Goal: Task Accomplishment & Management: Manage account settings

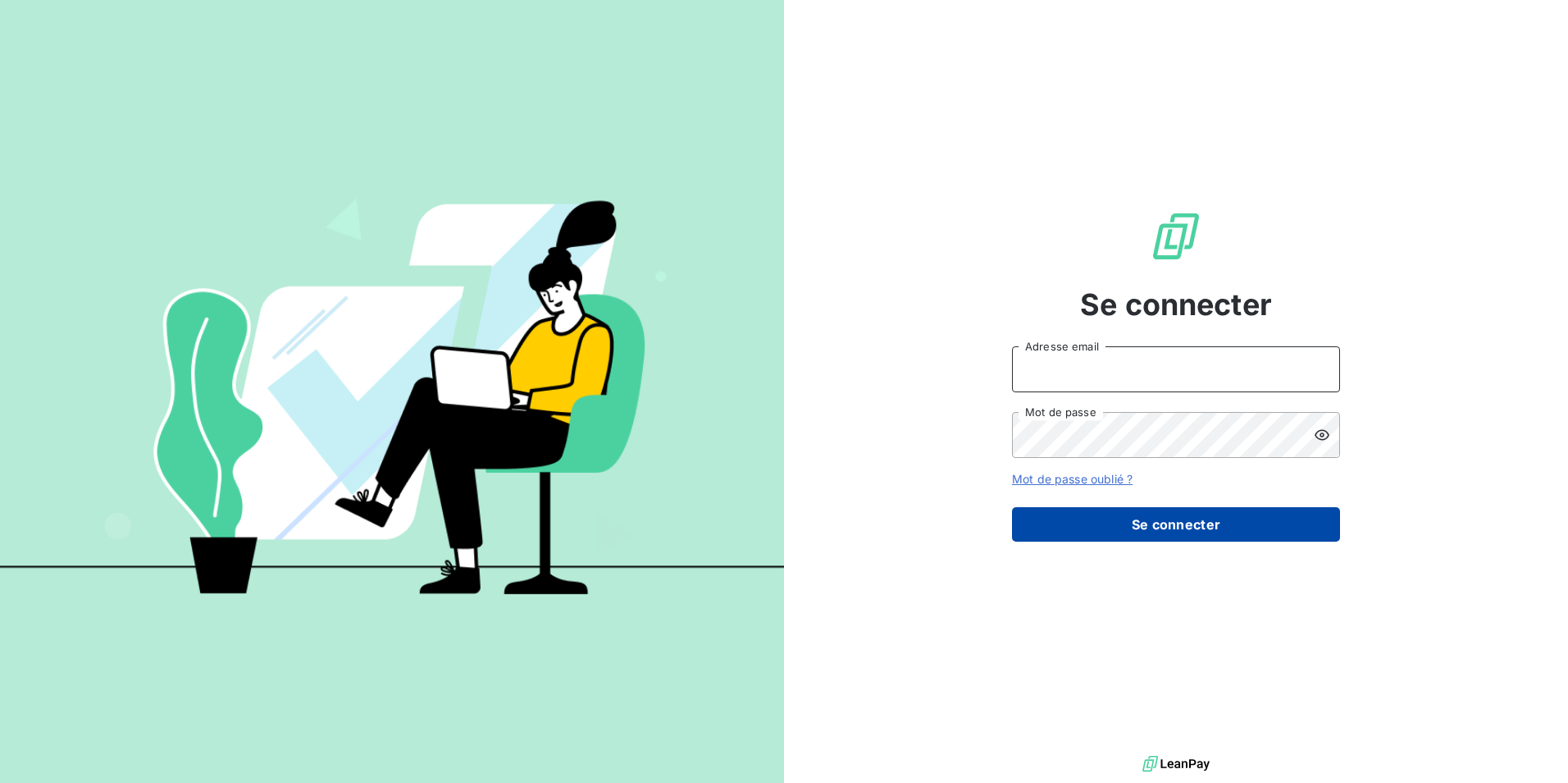
type input "[EMAIL_ADDRESS][PERSON_NAME][DOMAIN_NAME]"
click at [1151, 530] on button "Se connecter" at bounding box center [1175, 523] width 328 height 34
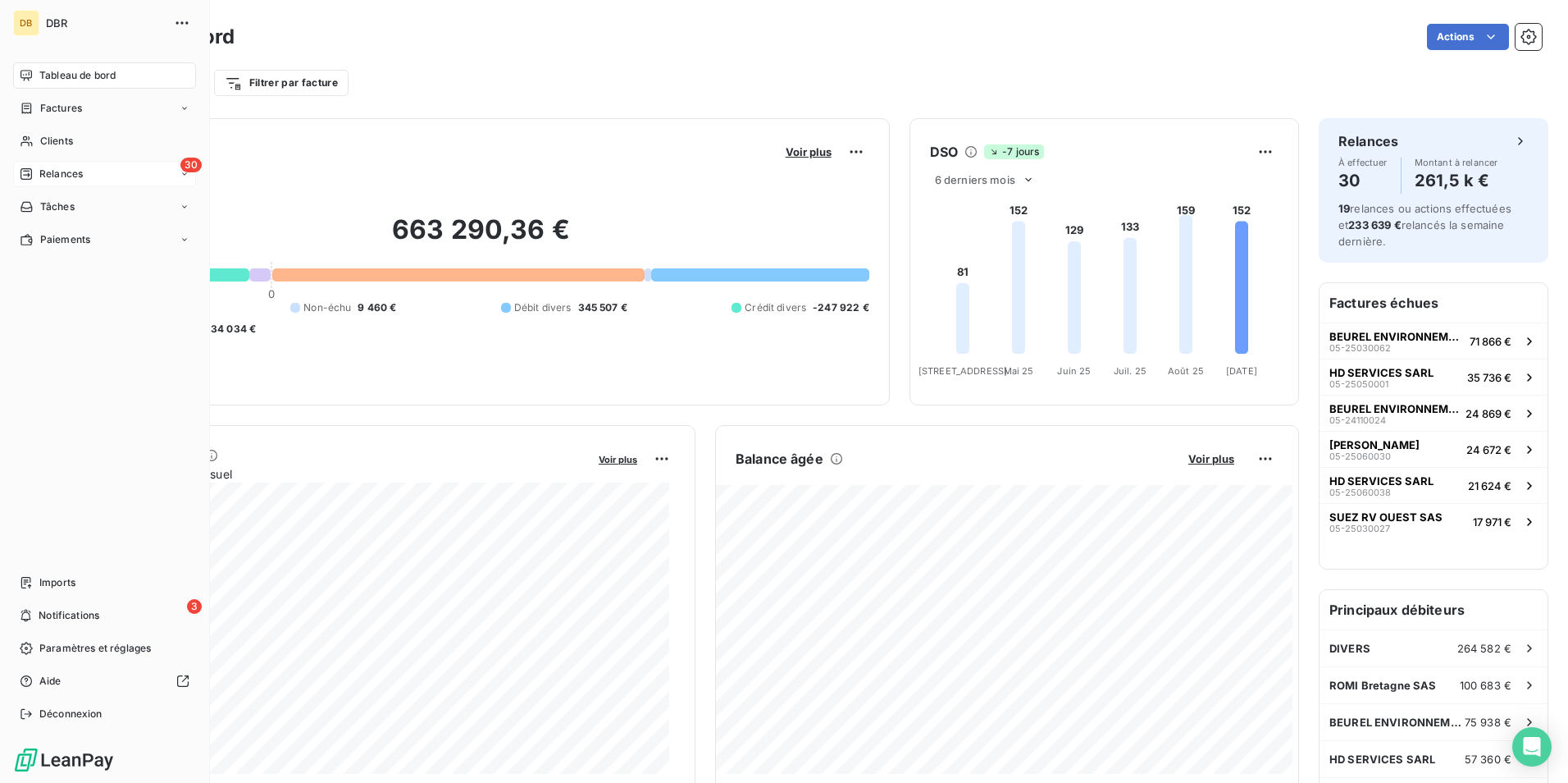
click at [55, 170] on span "Relances" at bounding box center [60, 173] width 44 height 15
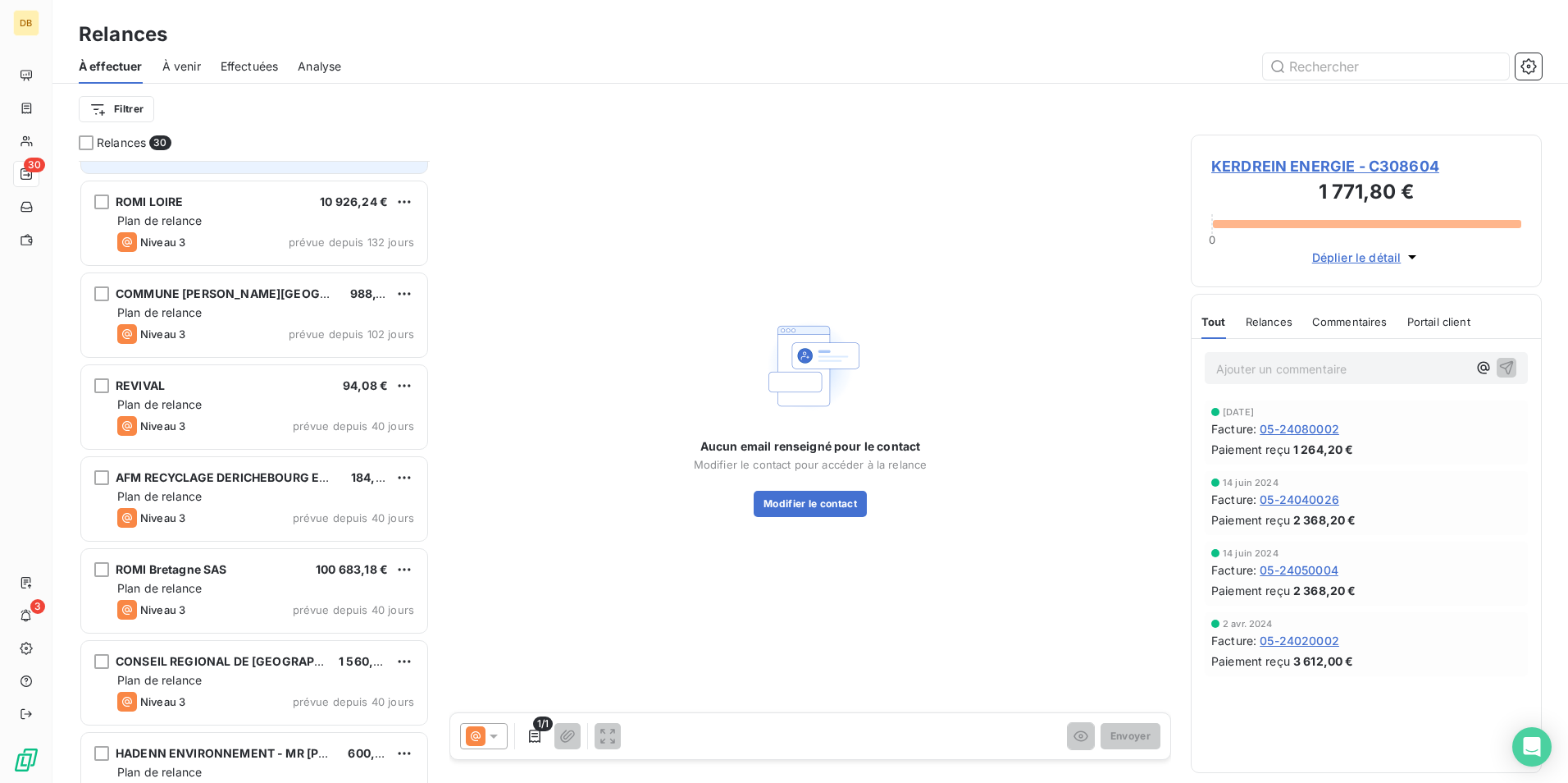
scroll to position [329, 0]
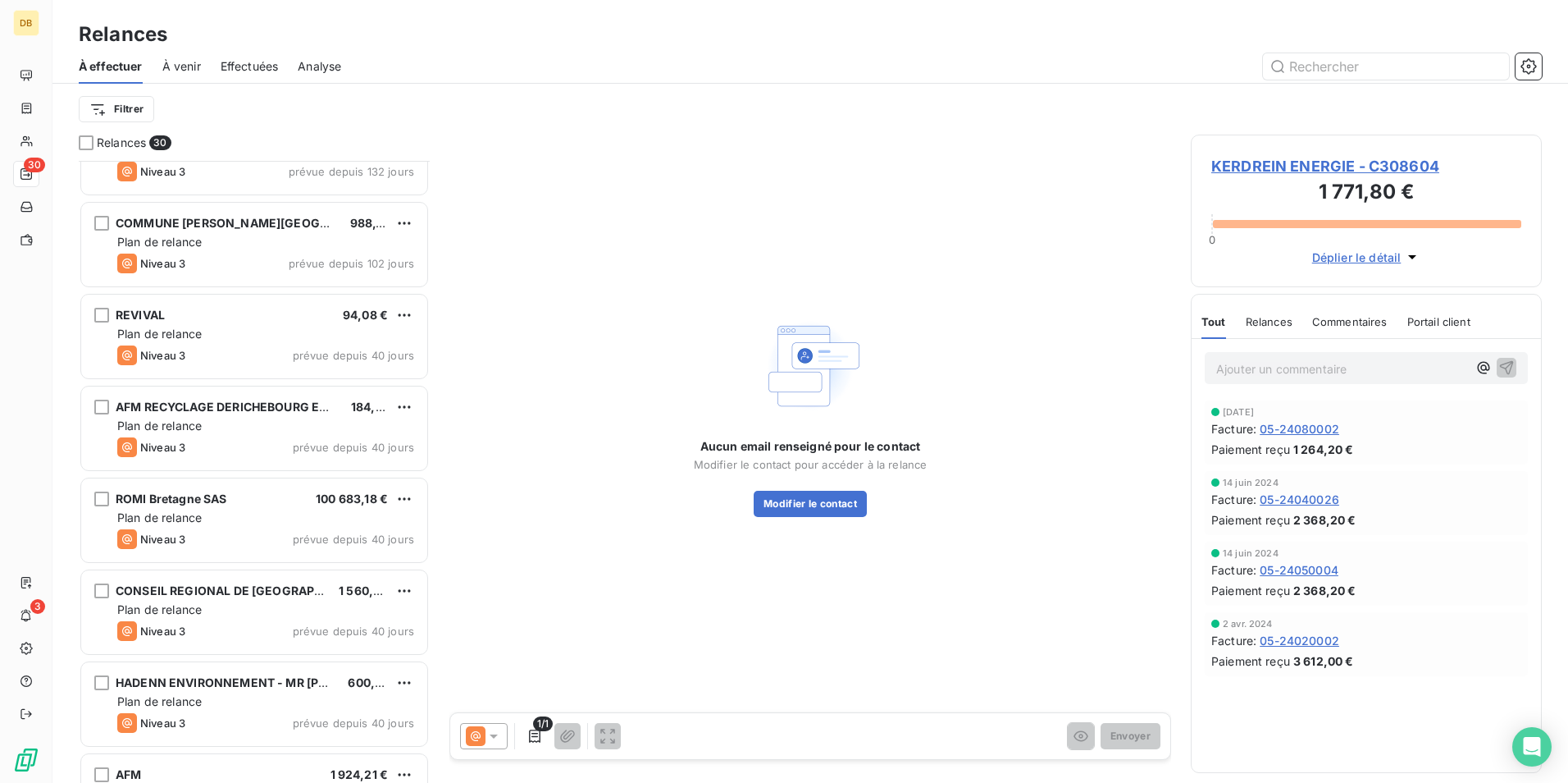
click at [327, 361] on span "prévue depuis 40 jours" at bounding box center [353, 355] width 122 height 13
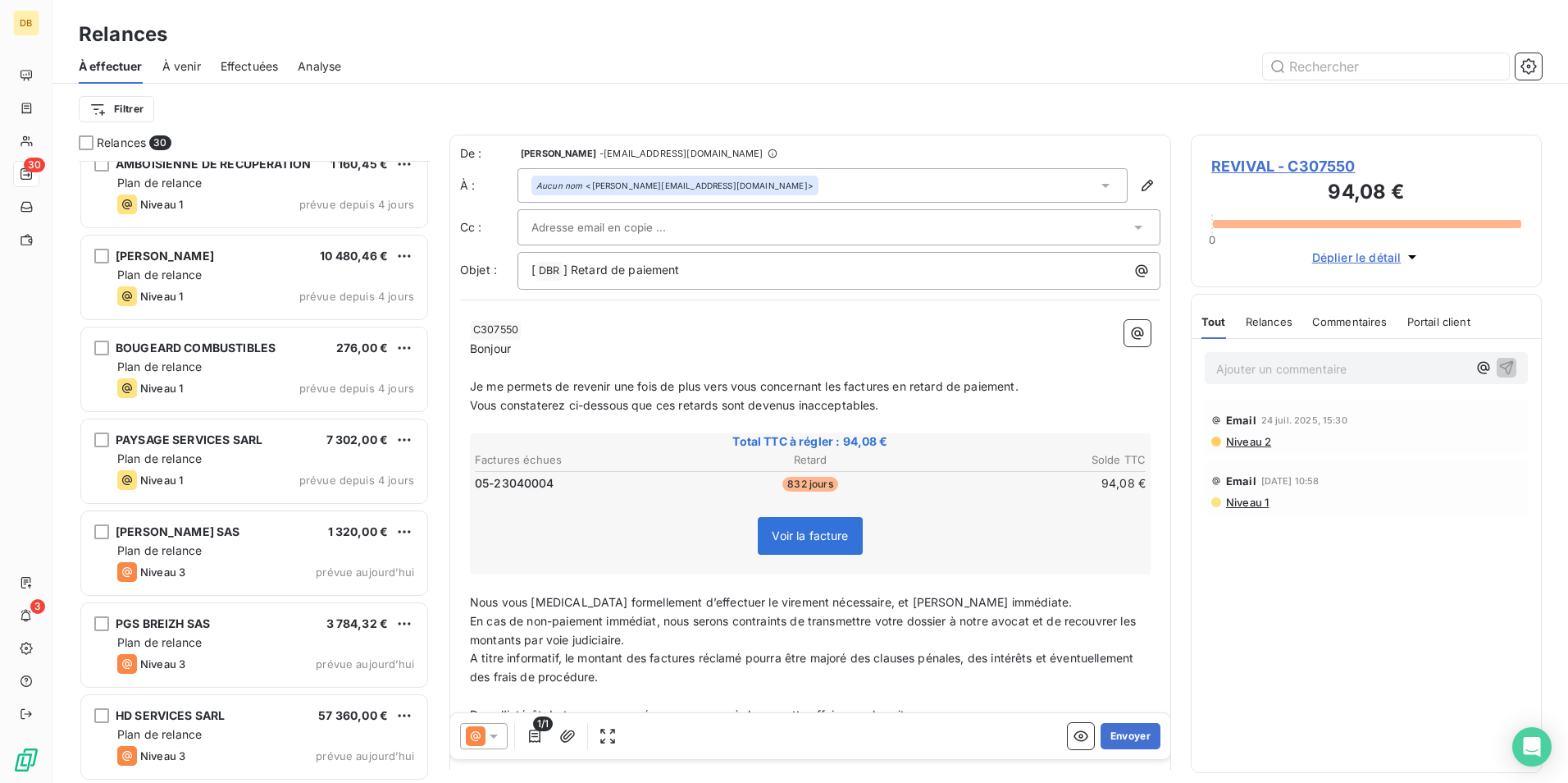
scroll to position [2136, 0]
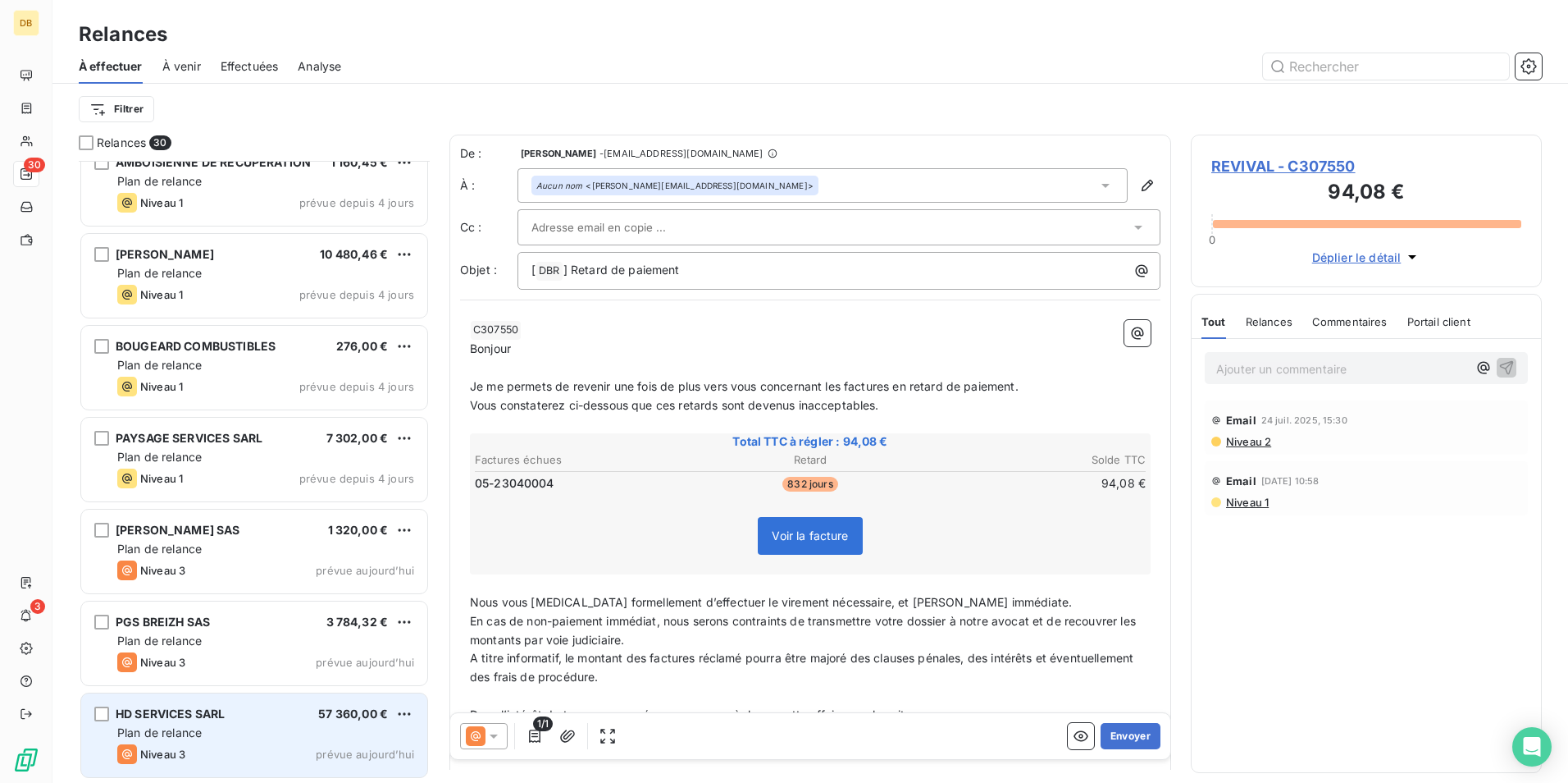
click at [254, 742] on div "HD SERVICES SARL 57 360,00 € Plan de relance Niveau 3 prévue aujourd’hui" at bounding box center [255, 735] width 346 height 84
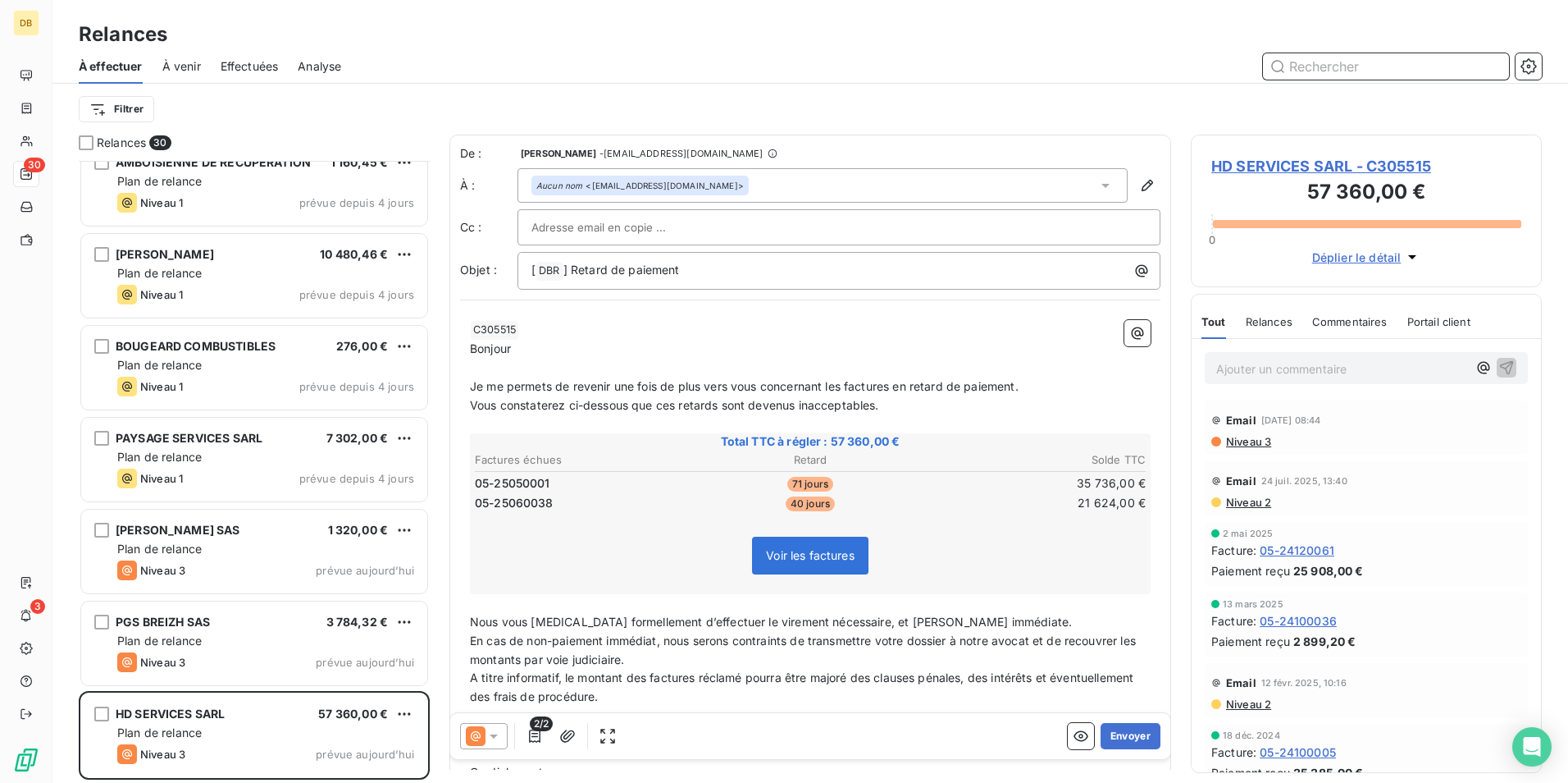
click at [1348, 66] on input "text" at bounding box center [1385, 66] width 246 height 26
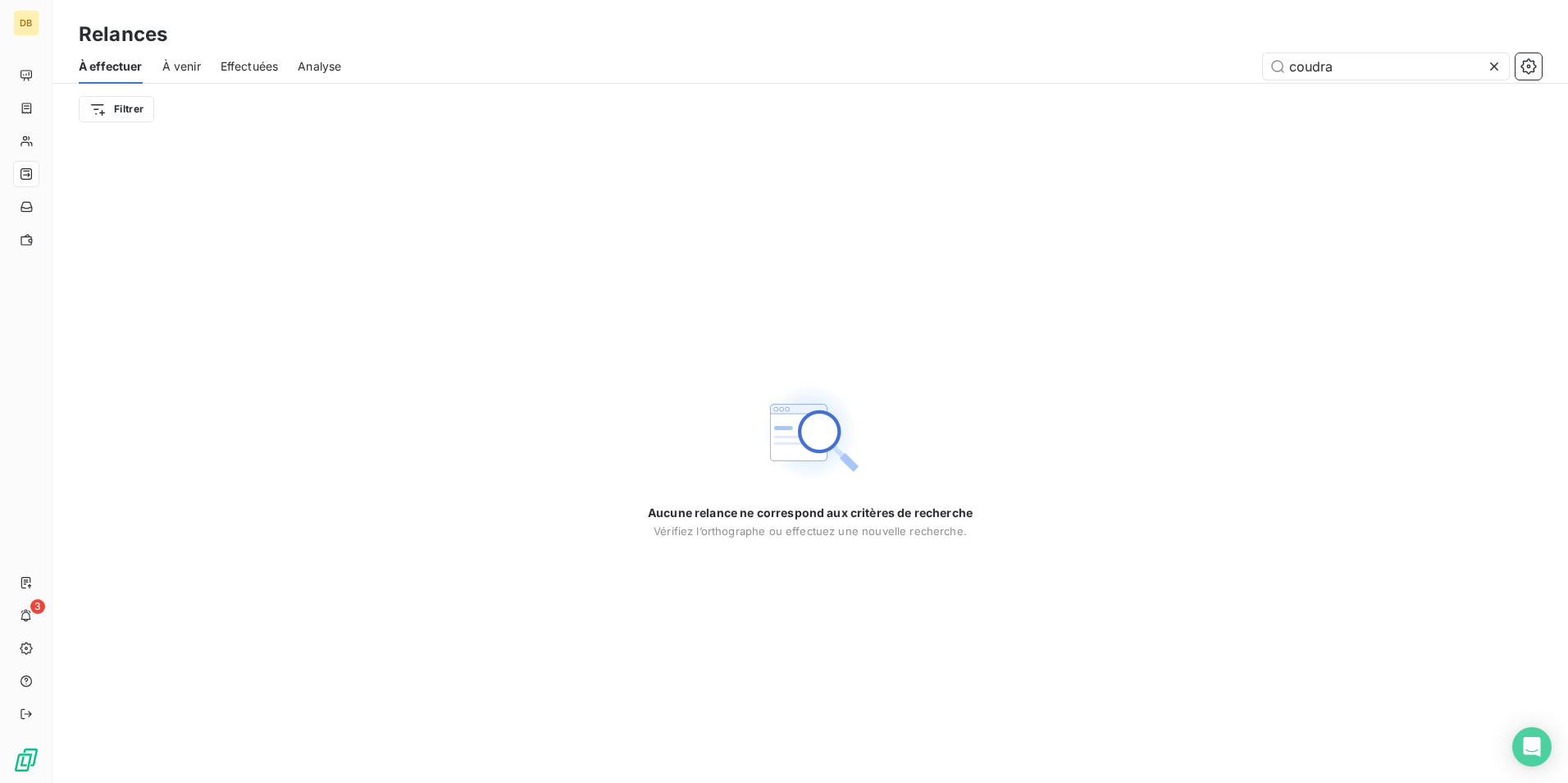
click at [1337, 158] on div "Aucune relance ne correspond aux critères de recherche [PERSON_NAME] l’orthogra…" at bounding box center [810, 458] width 1516 height 648
click at [1404, 67] on input "coudra" at bounding box center [1385, 66] width 246 height 26
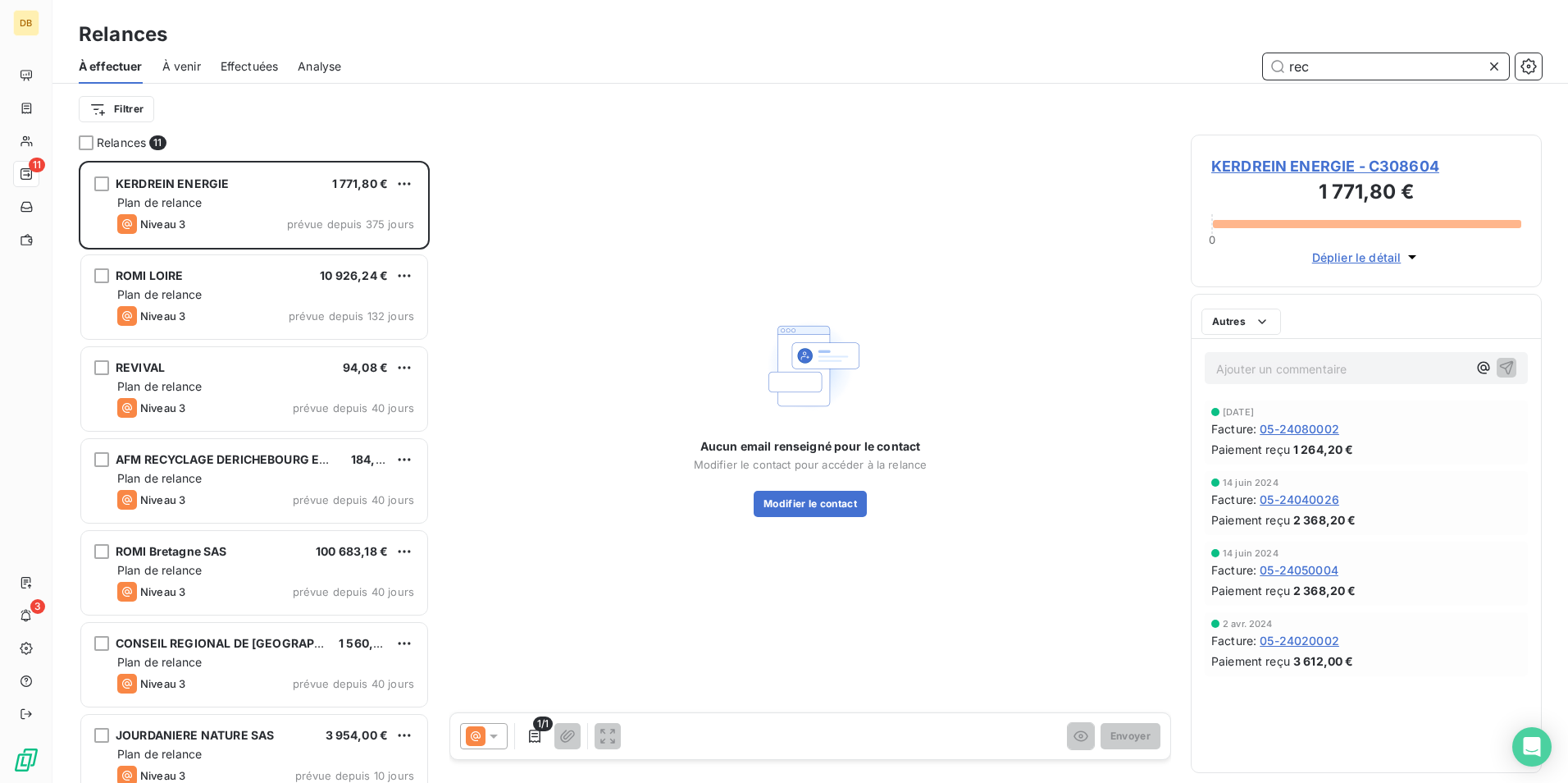
scroll to position [610, 338]
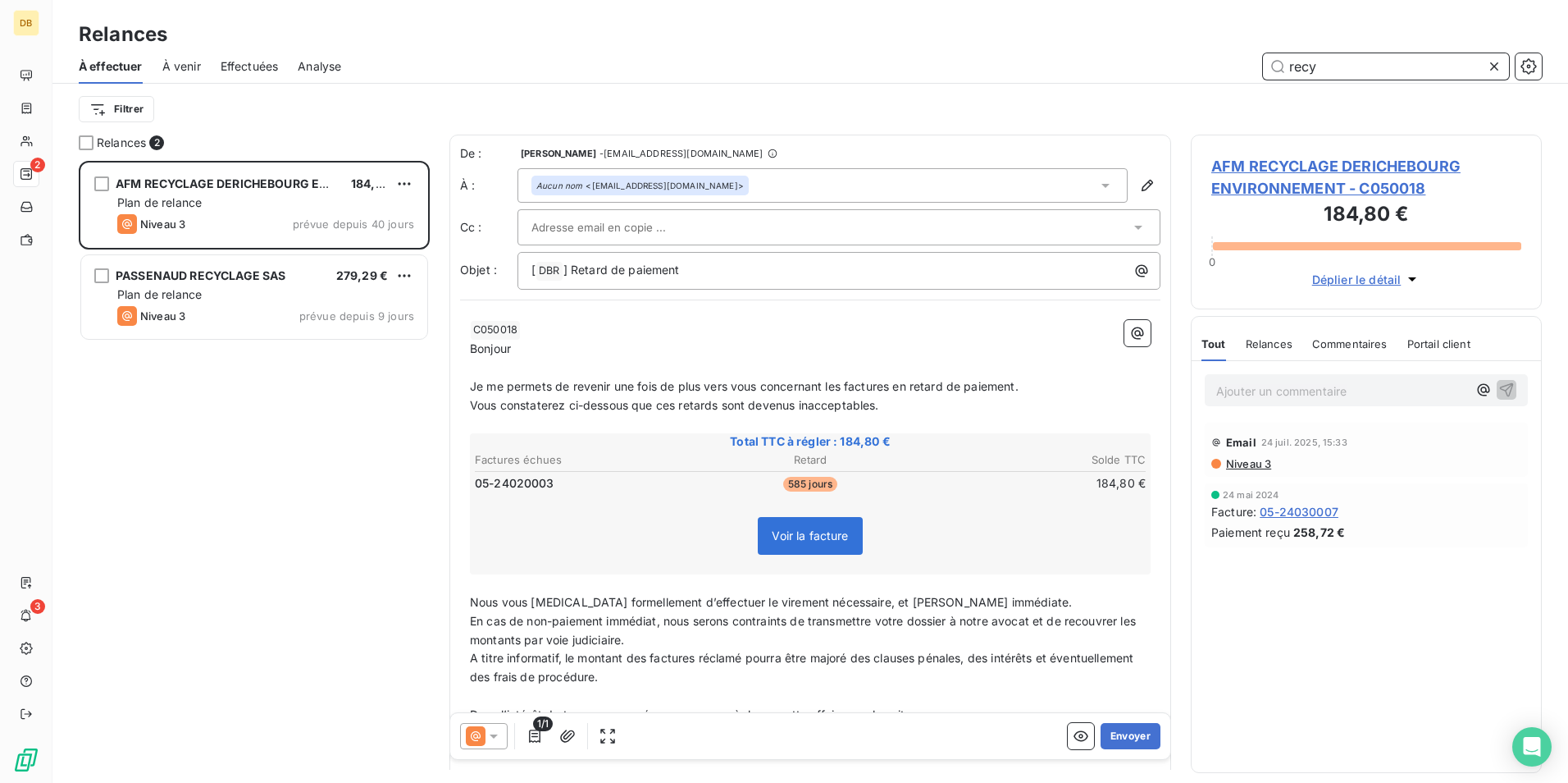
scroll to position [610, 338]
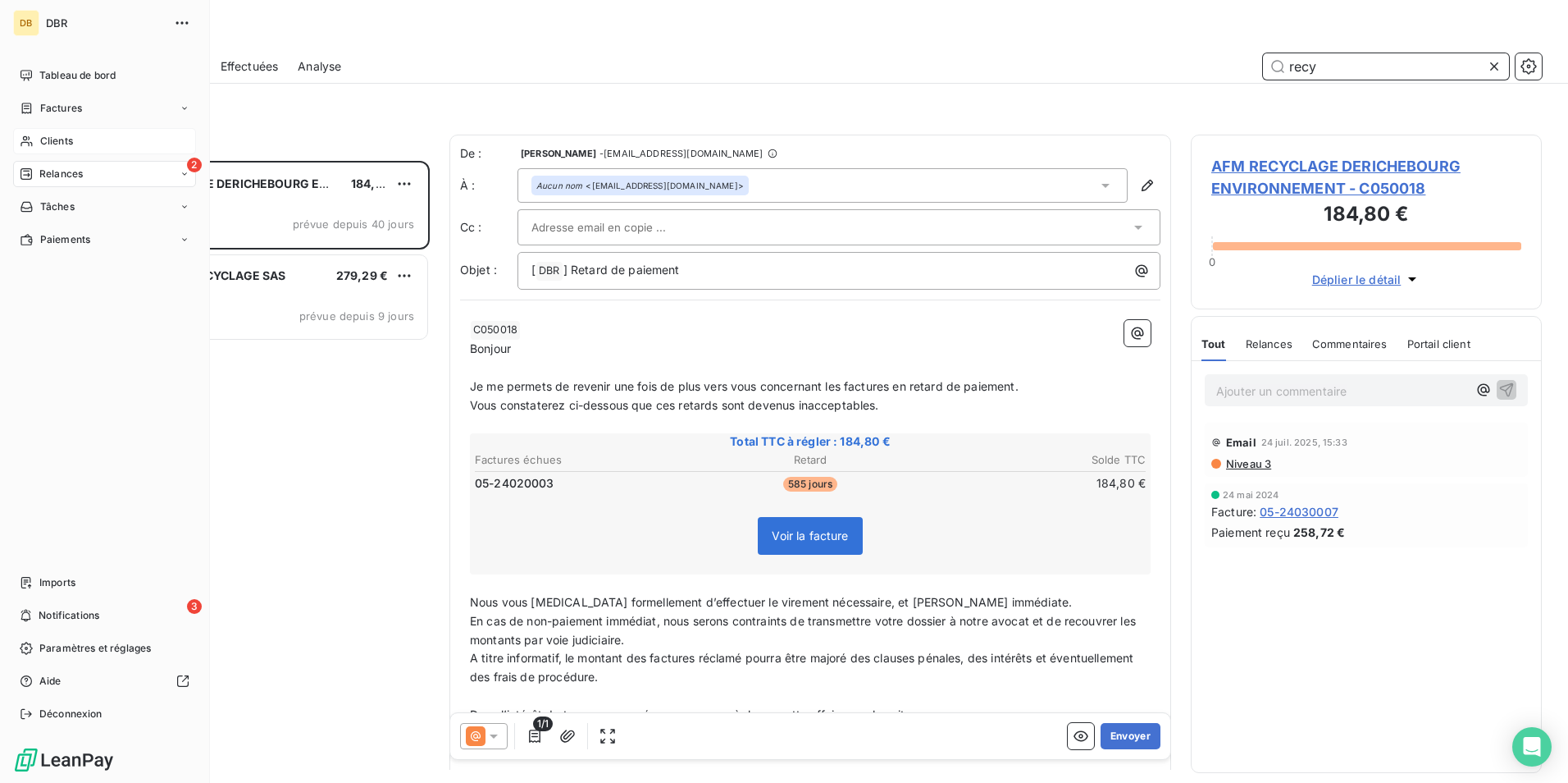
type input "recy"
click at [51, 139] on span "Clients" at bounding box center [56, 141] width 33 height 15
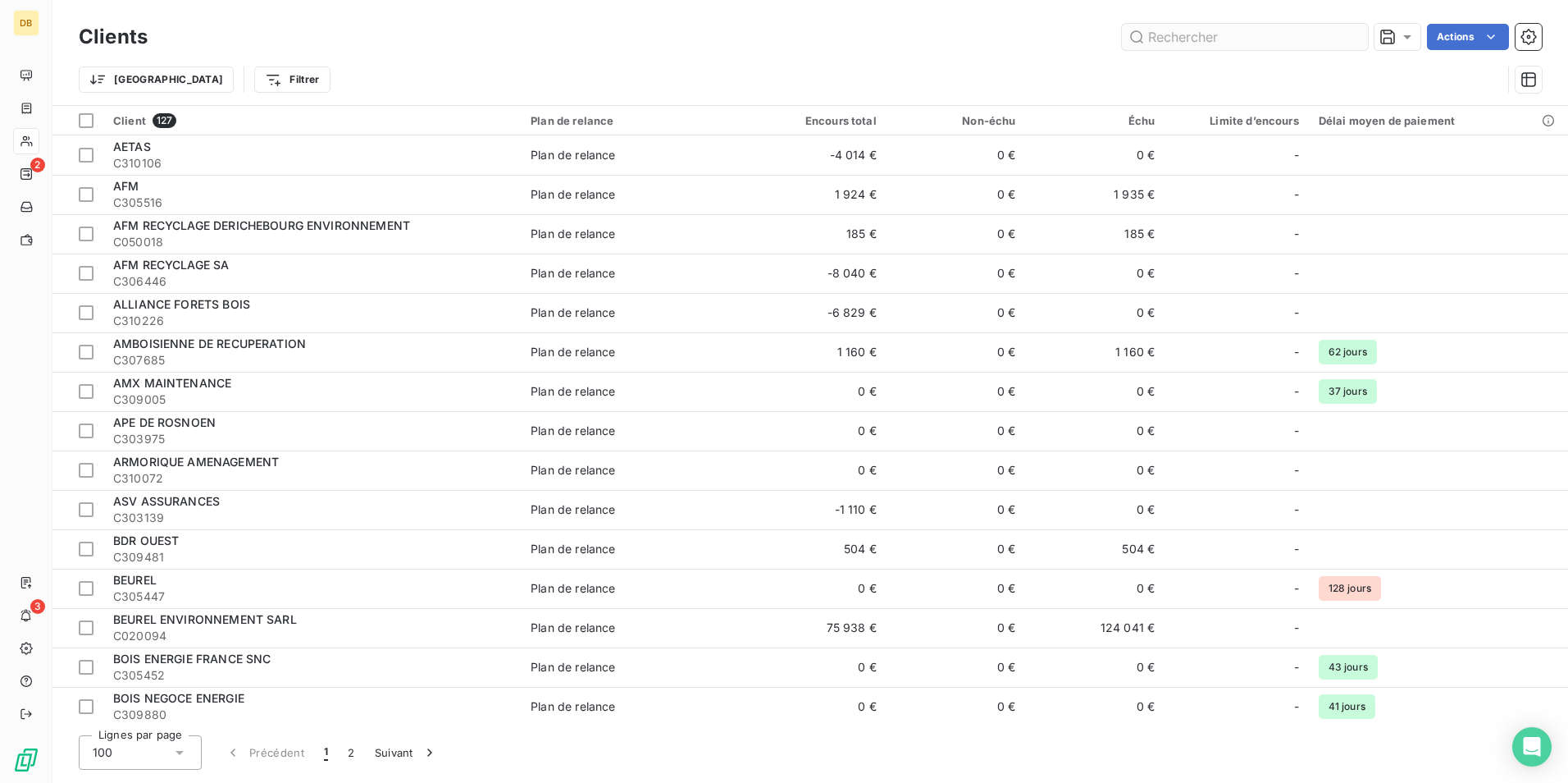
click at [1148, 31] on input "text" at bounding box center [1244, 36] width 246 height 26
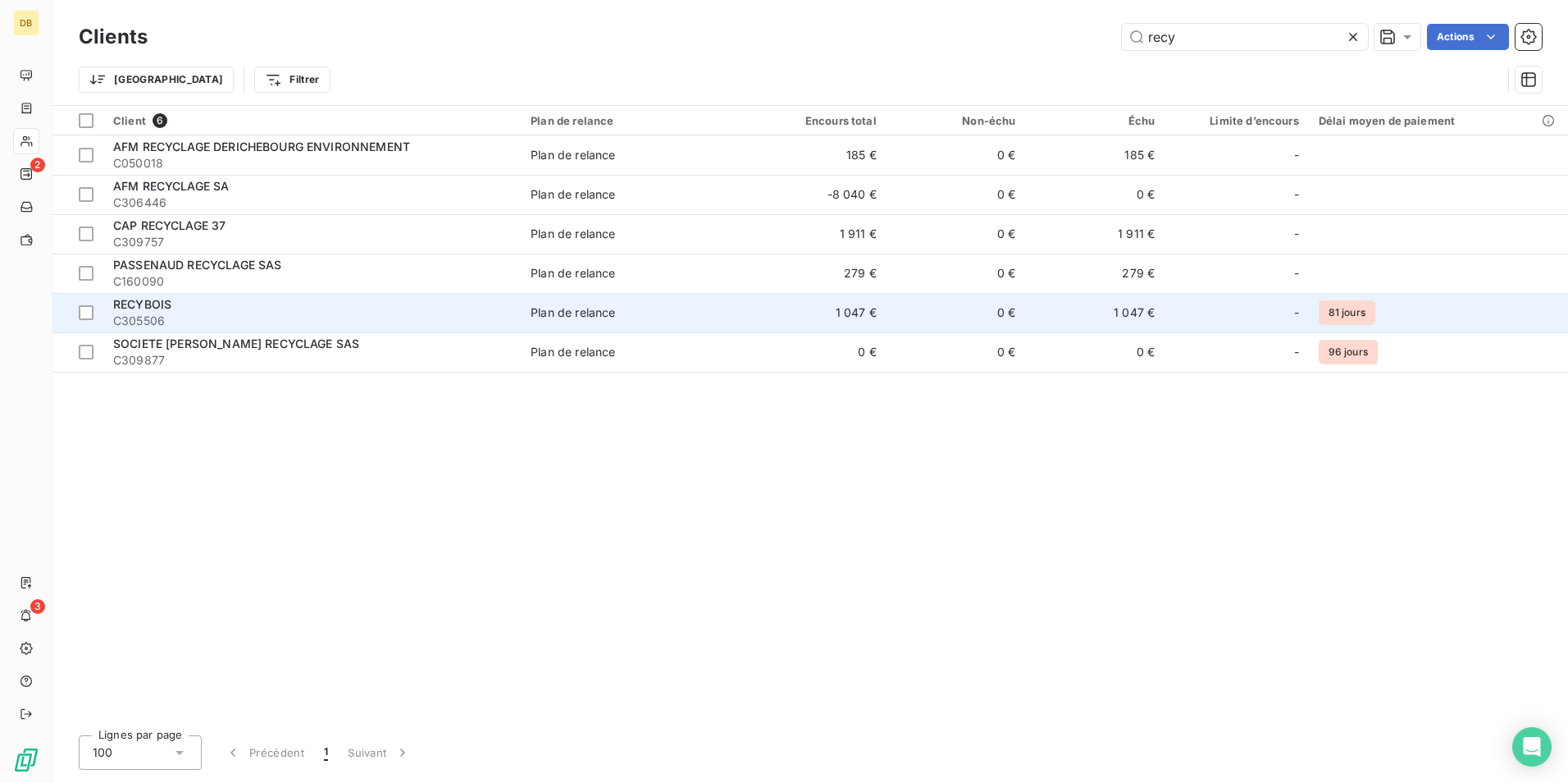
type input "recy"
click at [567, 314] on div "Plan de relance" at bounding box center [573, 312] width 85 height 17
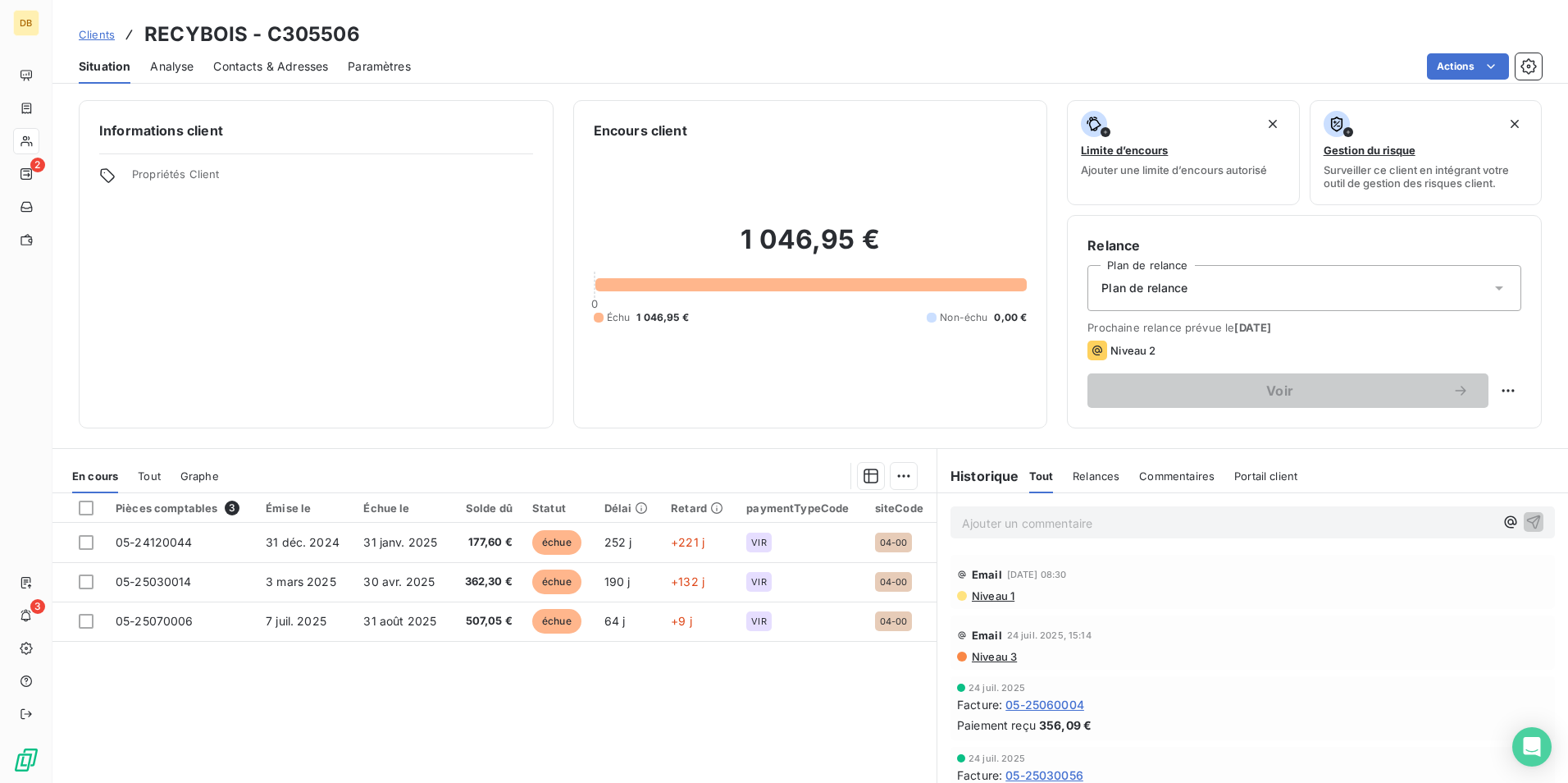
click at [363, 28] on div "Clients RECYBOIS - C305506" at bounding box center [810, 34] width 1516 height 29
drag, startPoint x: 357, startPoint y: 31, endPoint x: 267, endPoint y: 34, distance: 90.0
click at [267, 34] on div "Clients RECYBOIS - C305506" at bounding box center [810, 34] width 1516 height 29
copy h3 "C305506"
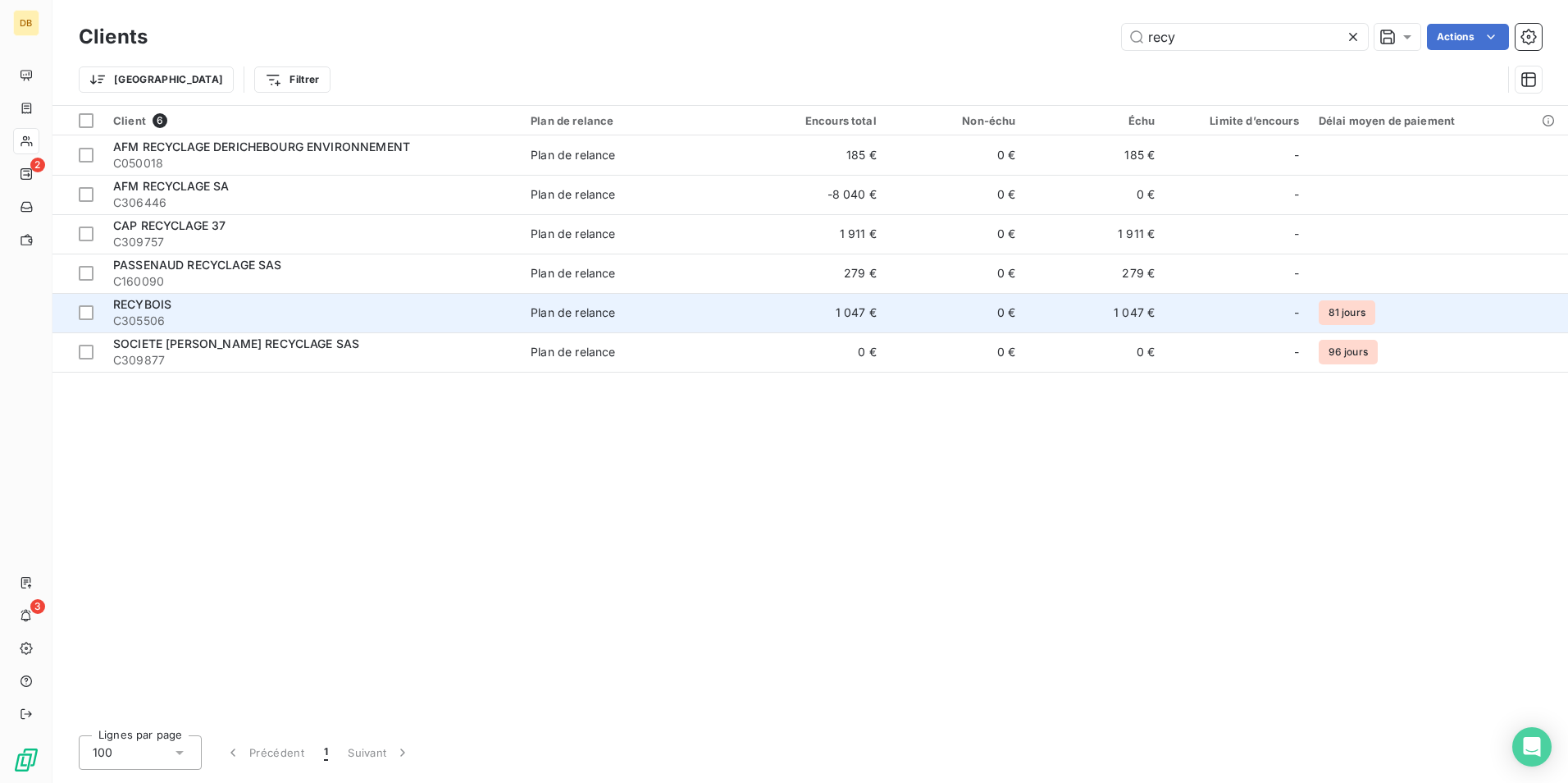
click at [256, 314] on span "C305506" at bounding box center [311, 320] width 398 height 17
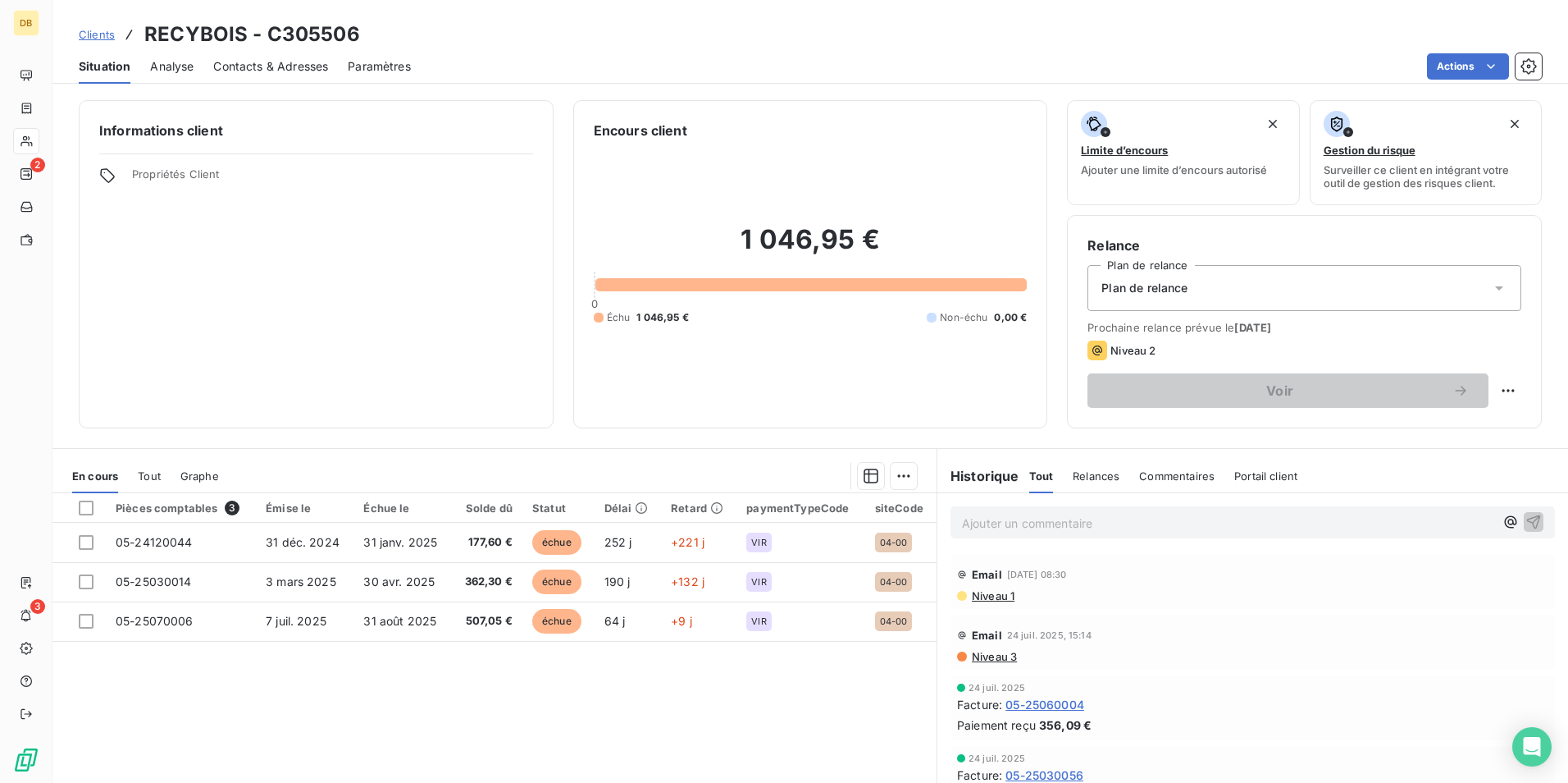
click at [296, 223] on div "Informations client Propriétés Client" at bounding box center [316, 264] width 474 height 328
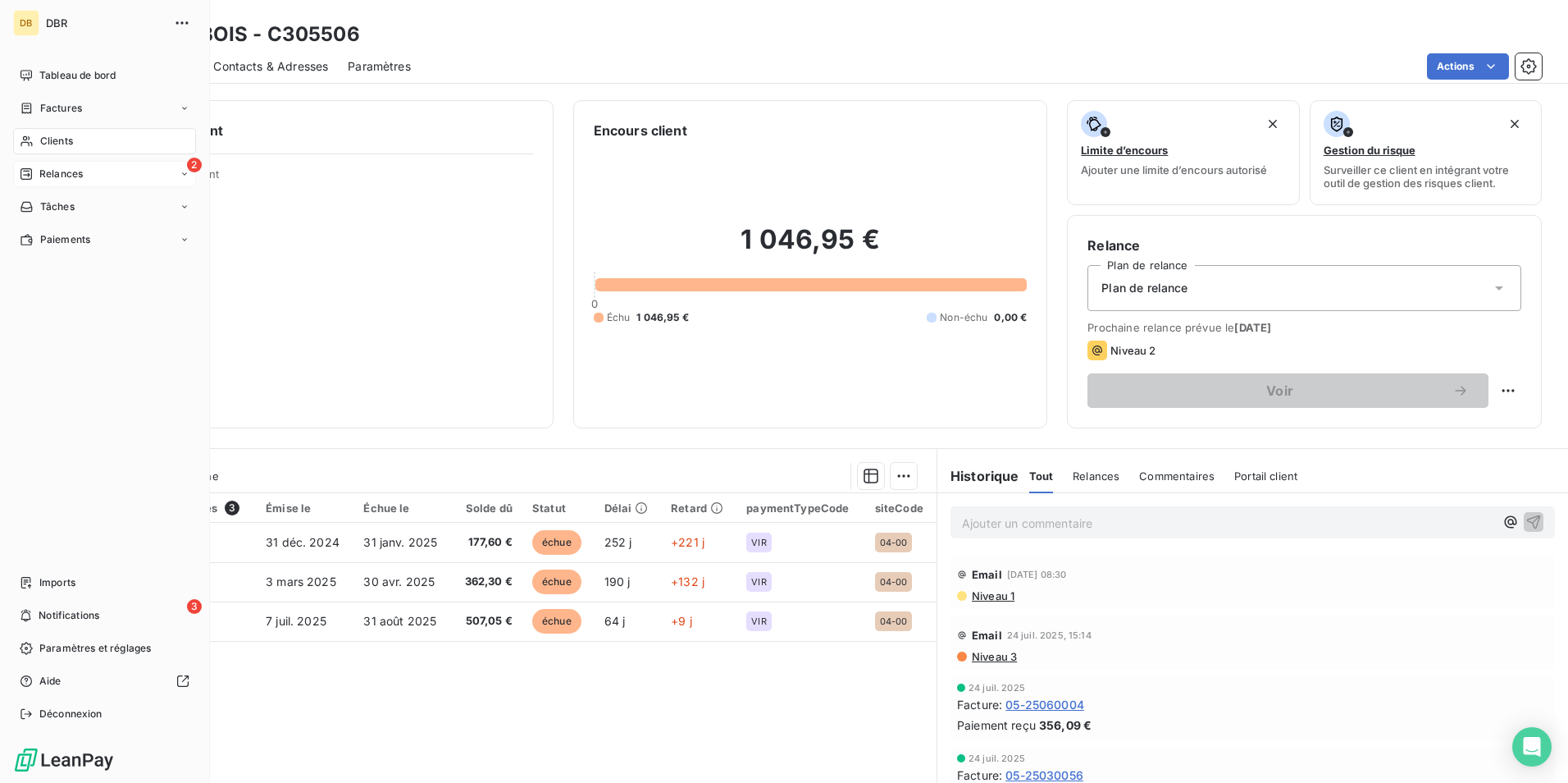
click at [105, 179] on div "2 Relances" at bounding box center [104, 173] width 183 height 26
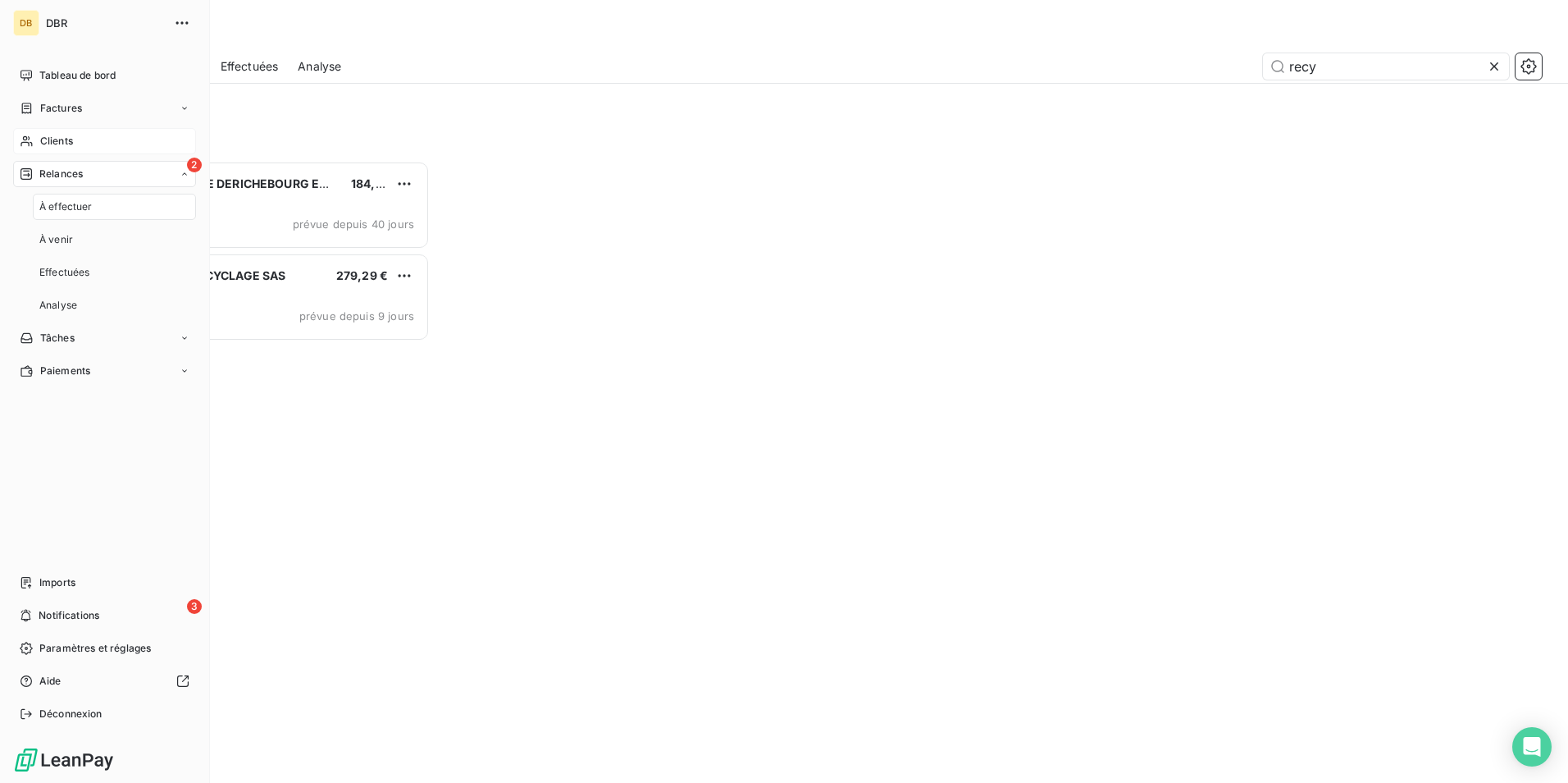
scroll to position [610, 338]
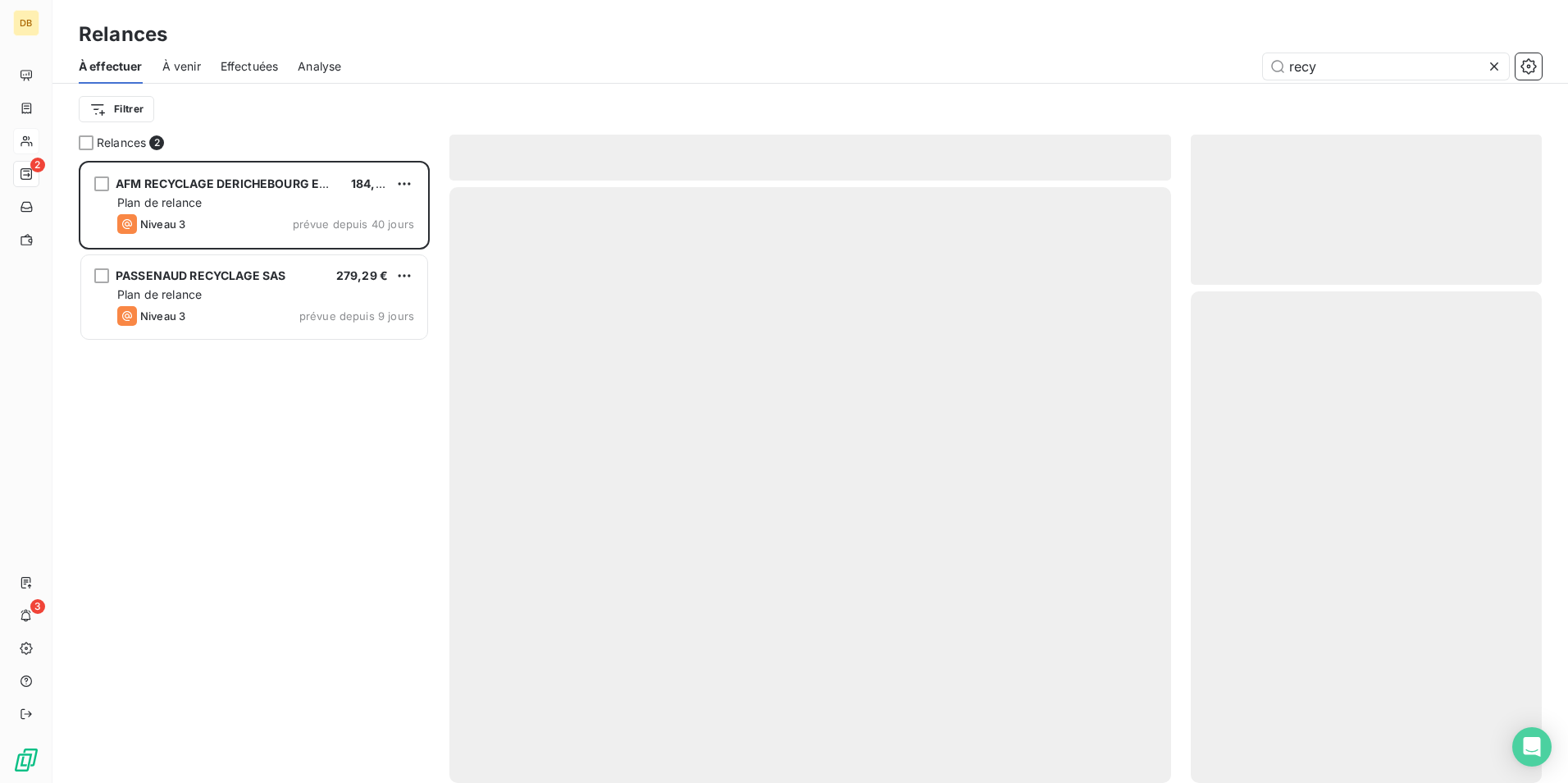
click at [332, 450] on div "AFM RECYCLAGE DERICHEBOURG ENVIRONNEMENT 184,80 € Plan de relance Niveau 3 prév…" at bounding box center [254, 471] width 351 height 622
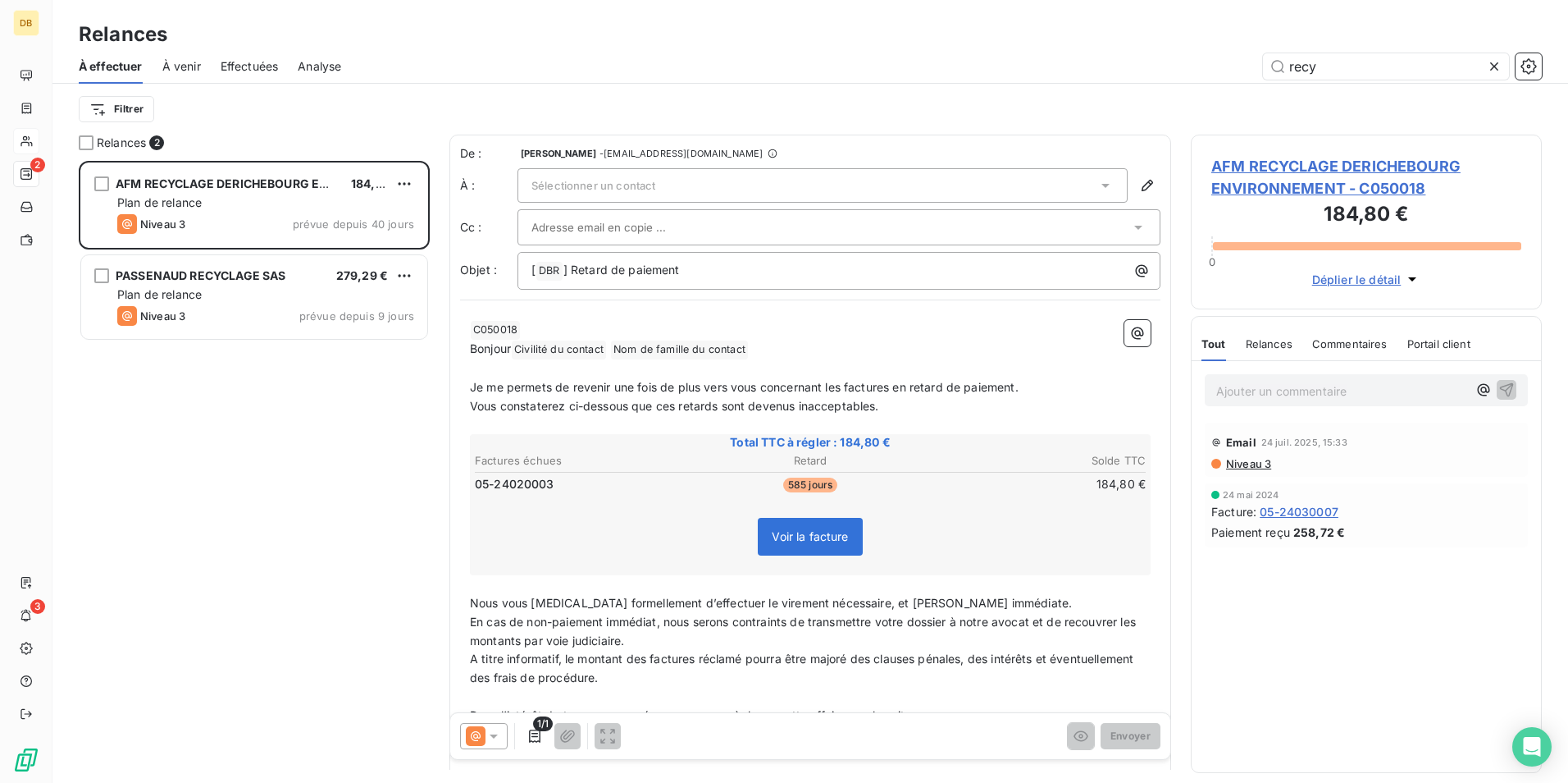
click at [1491, 70] on icon at bounding box center [1494, 66] width 17 height 17
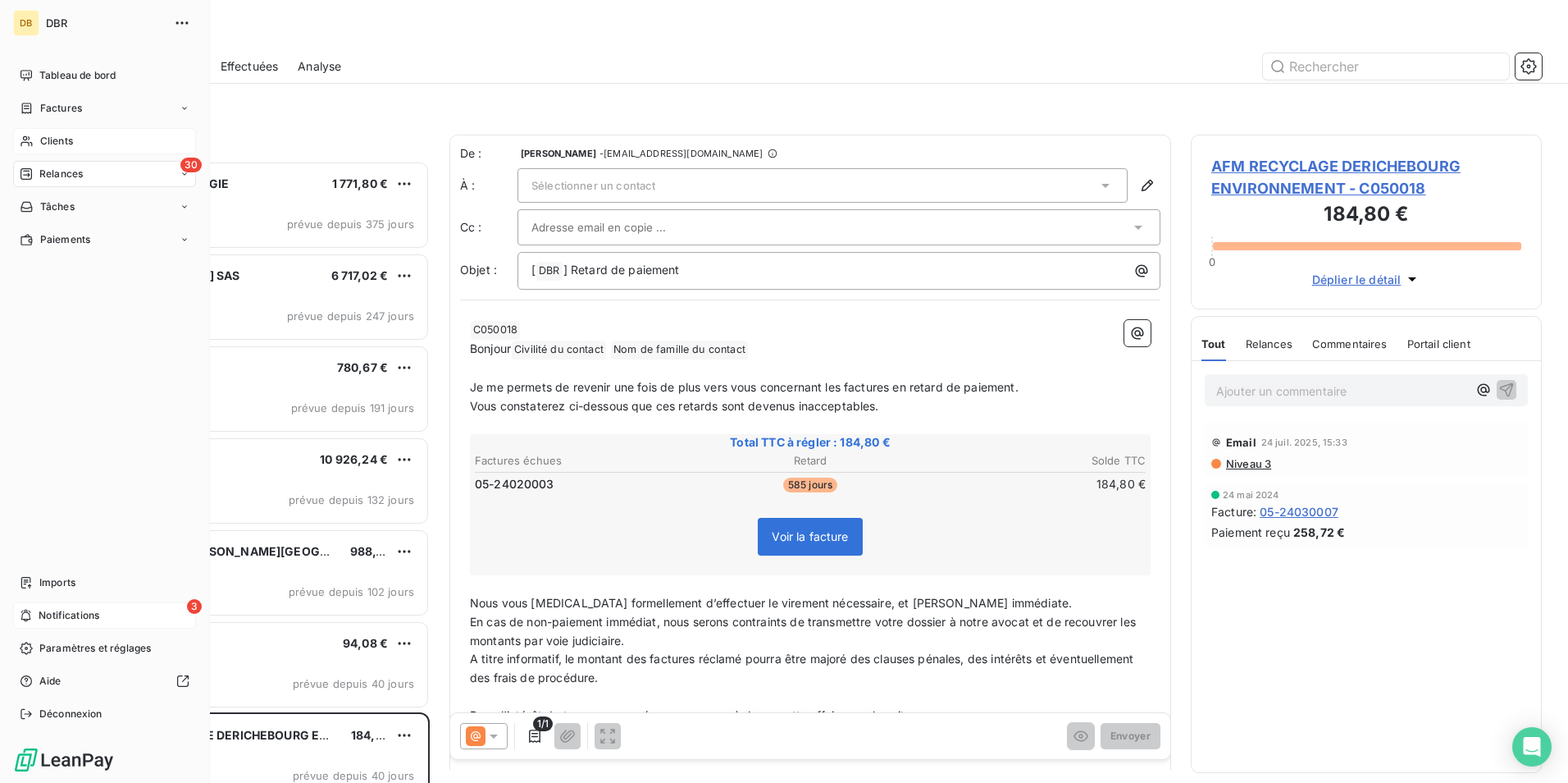
click at [139, 621] on div "3 Notifications" at bounding box center [104, 615] width 183 height 26
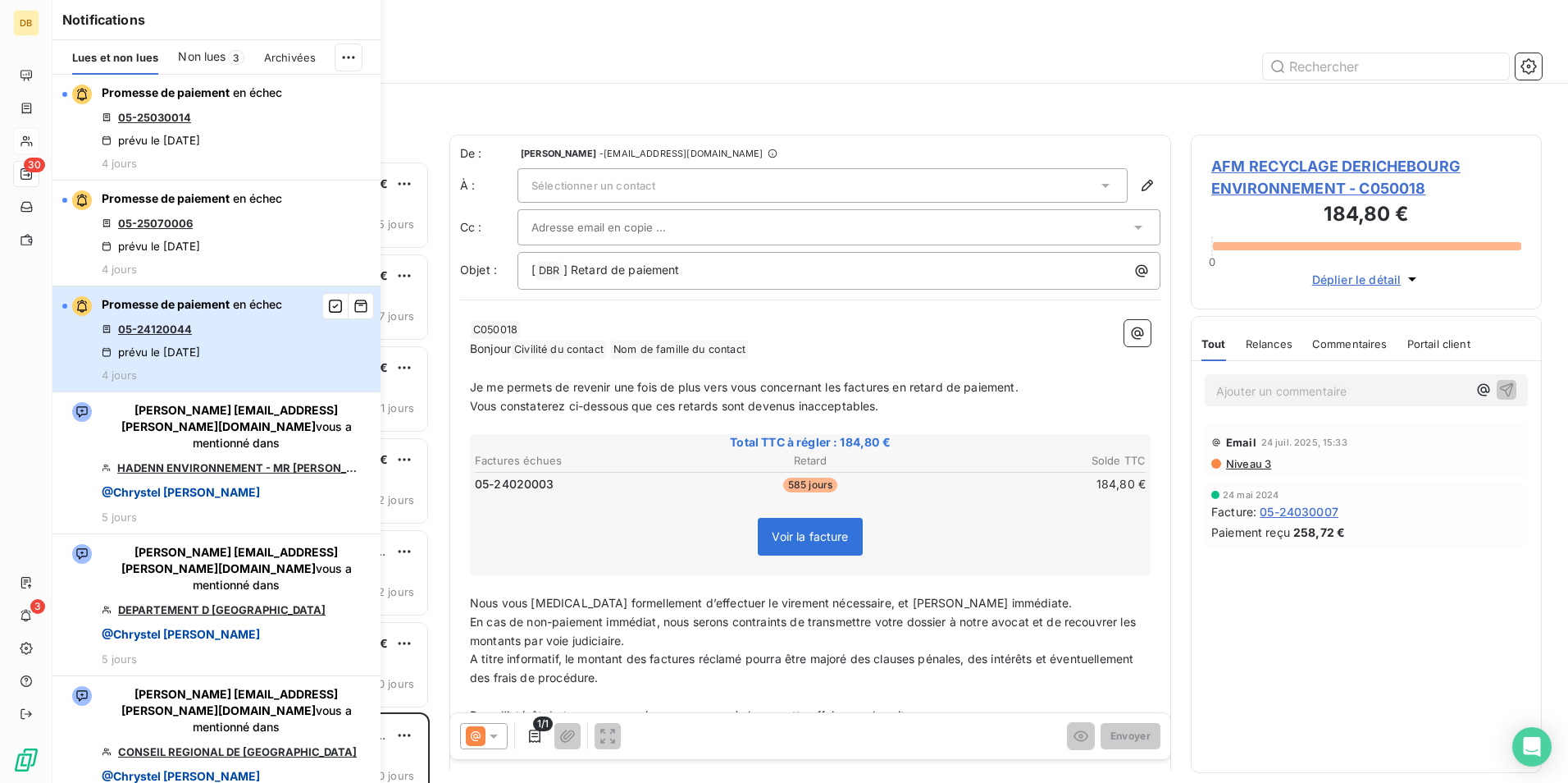
click at [229, 333] on div "Promesse de paiement en échec 05-24120044 prévu le [DATE] 4 jours" at bounding box center [192, 339] width 181 height 86
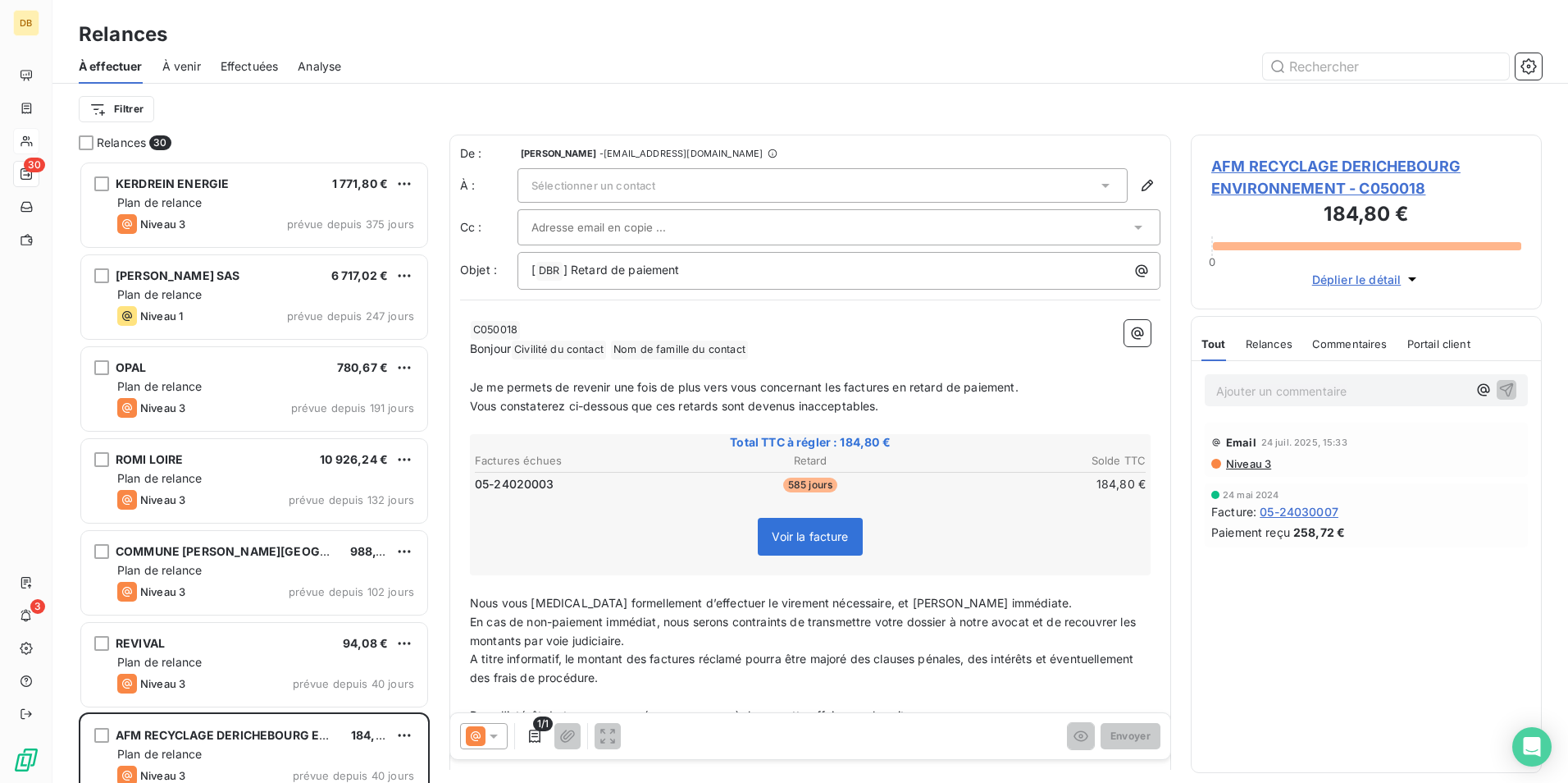
scroll to position [610, 338]
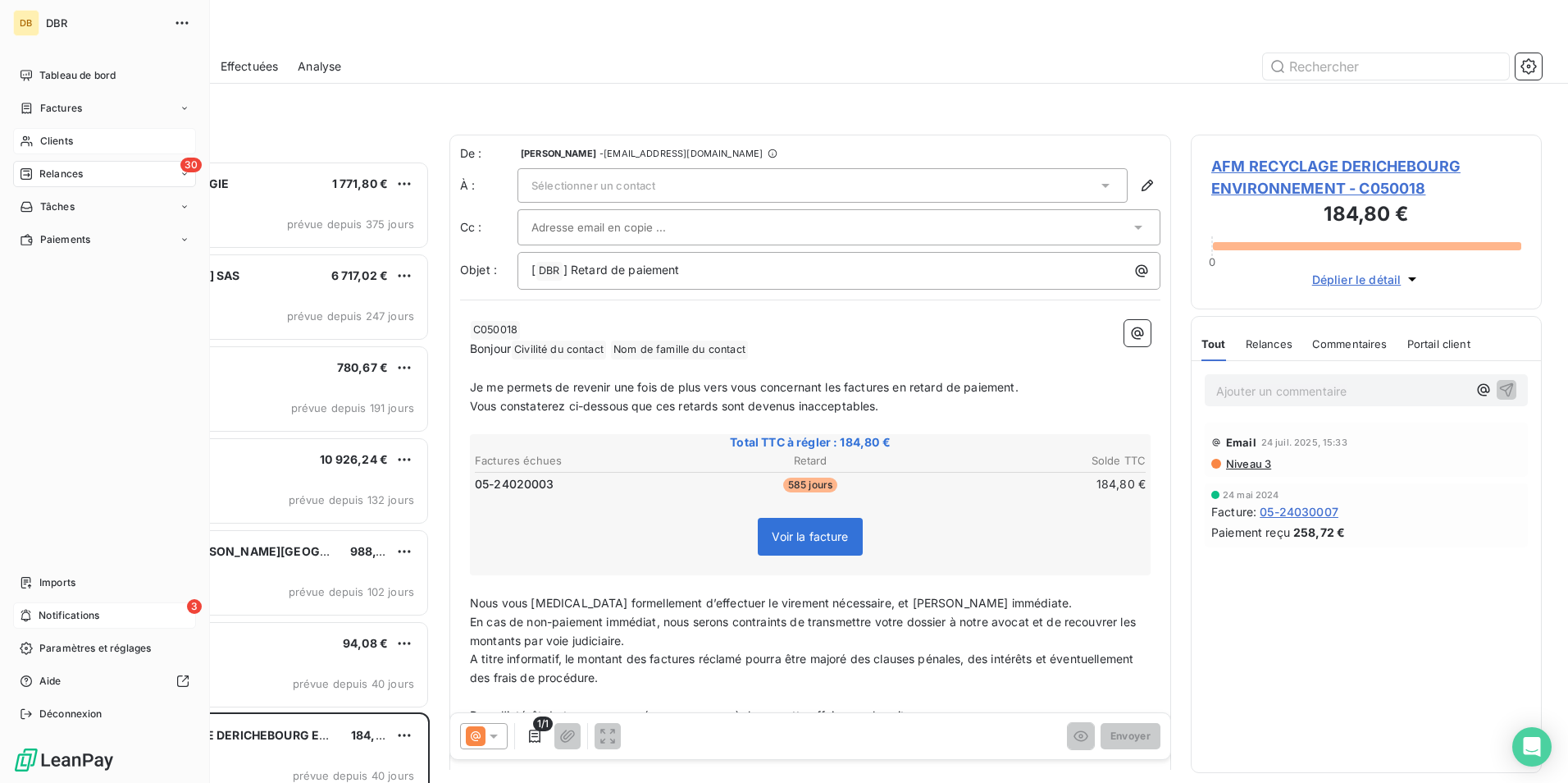
click at [149, 611] on div "3 Notifications" at bounding box center [104, 615] width 183 height 26
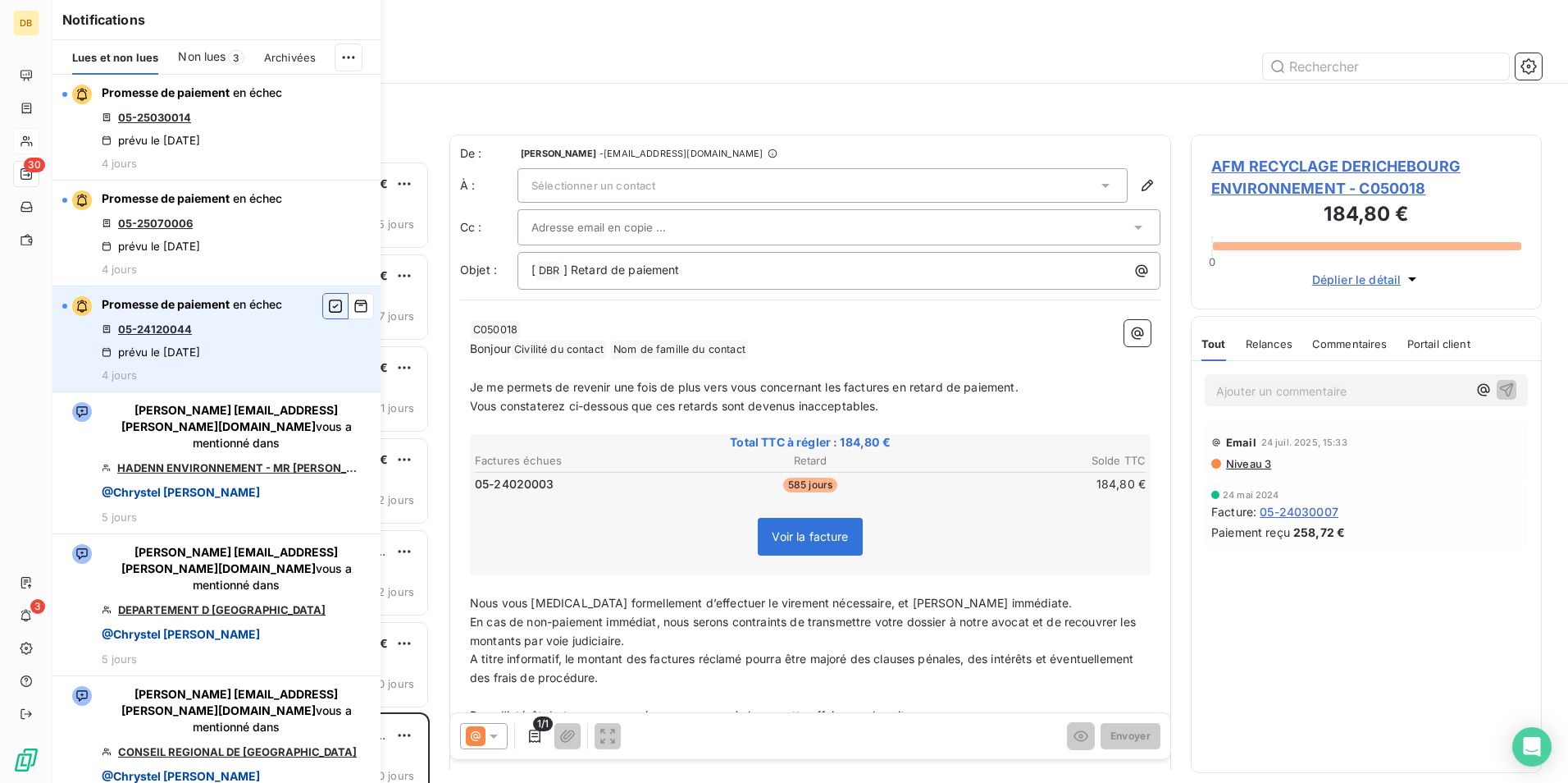
click at [330, 302] on icon "button" at bounding box center [334, 305] width 13 height 13
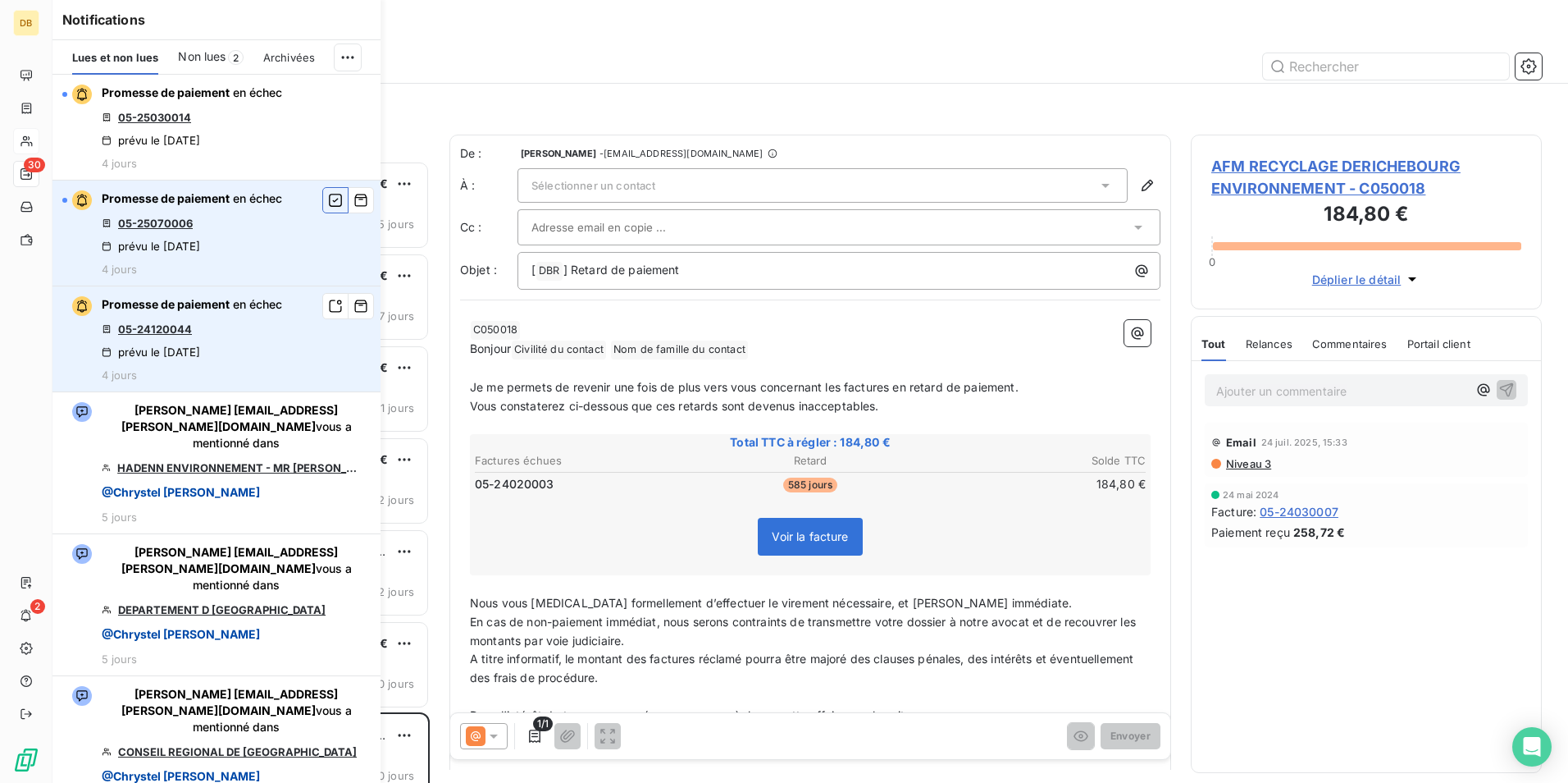
click at [332, 201] on icon "button" at bounding box center [334, 199] width 15 height 17
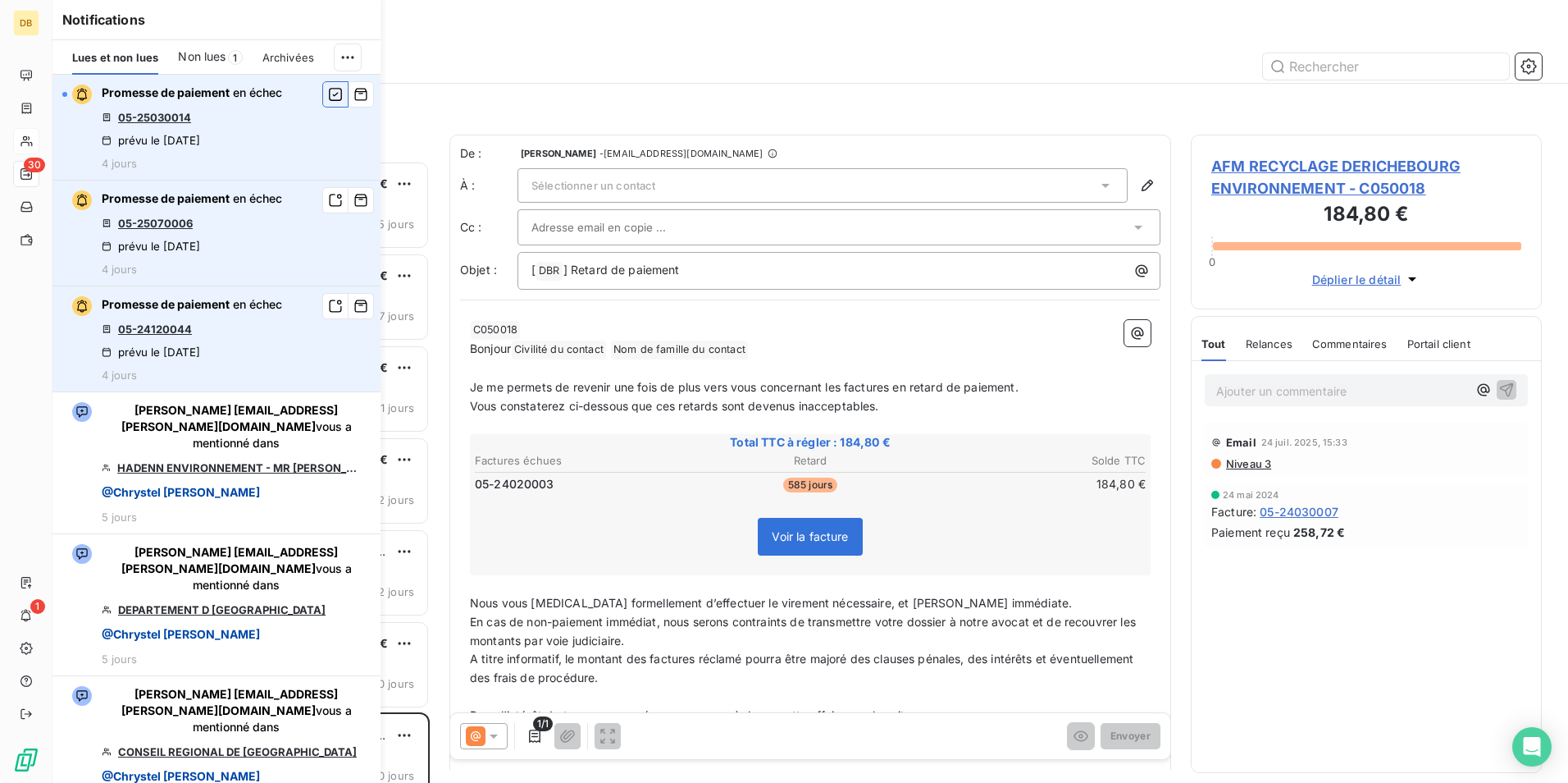
click at [337, 93] on icon "button" at bounding box center [334, 93] width 13 height 13
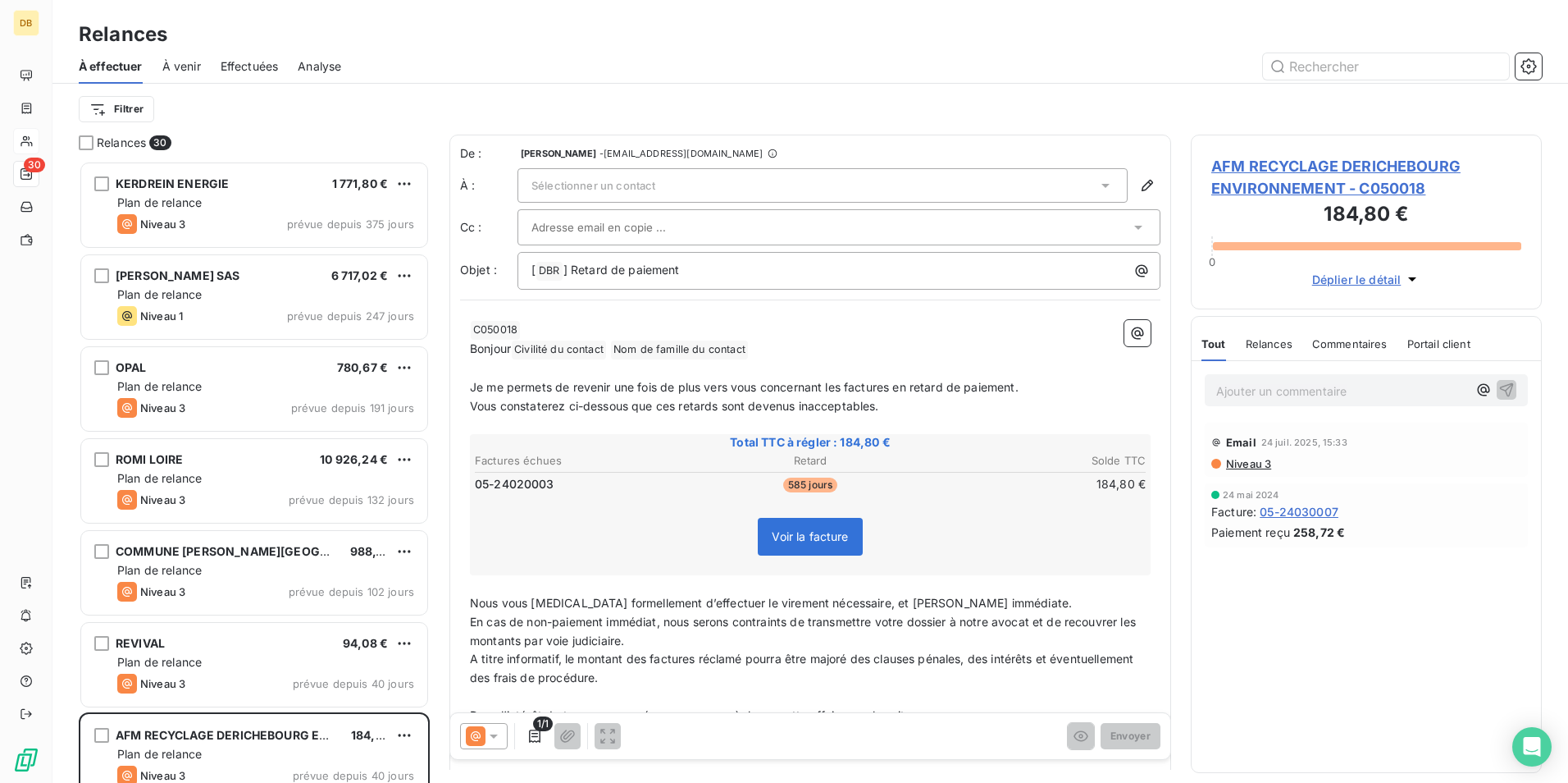
click at [722, 48] on div "Relances" at bounding box center [810, 34] width 1516 height 29
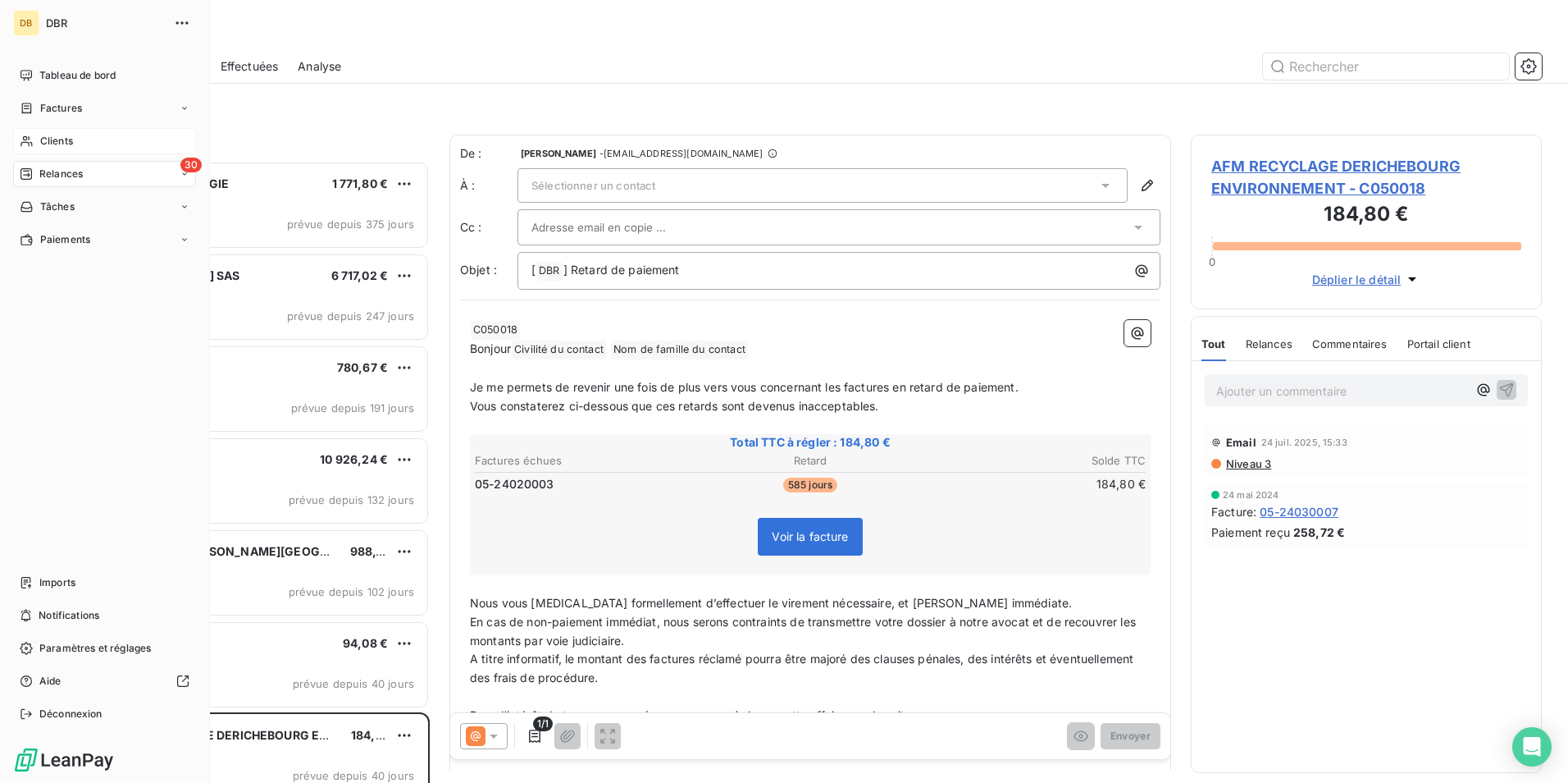
click at [157, 166] on div "30 Relances" at bounding box center [104, 173] width 183 height 26
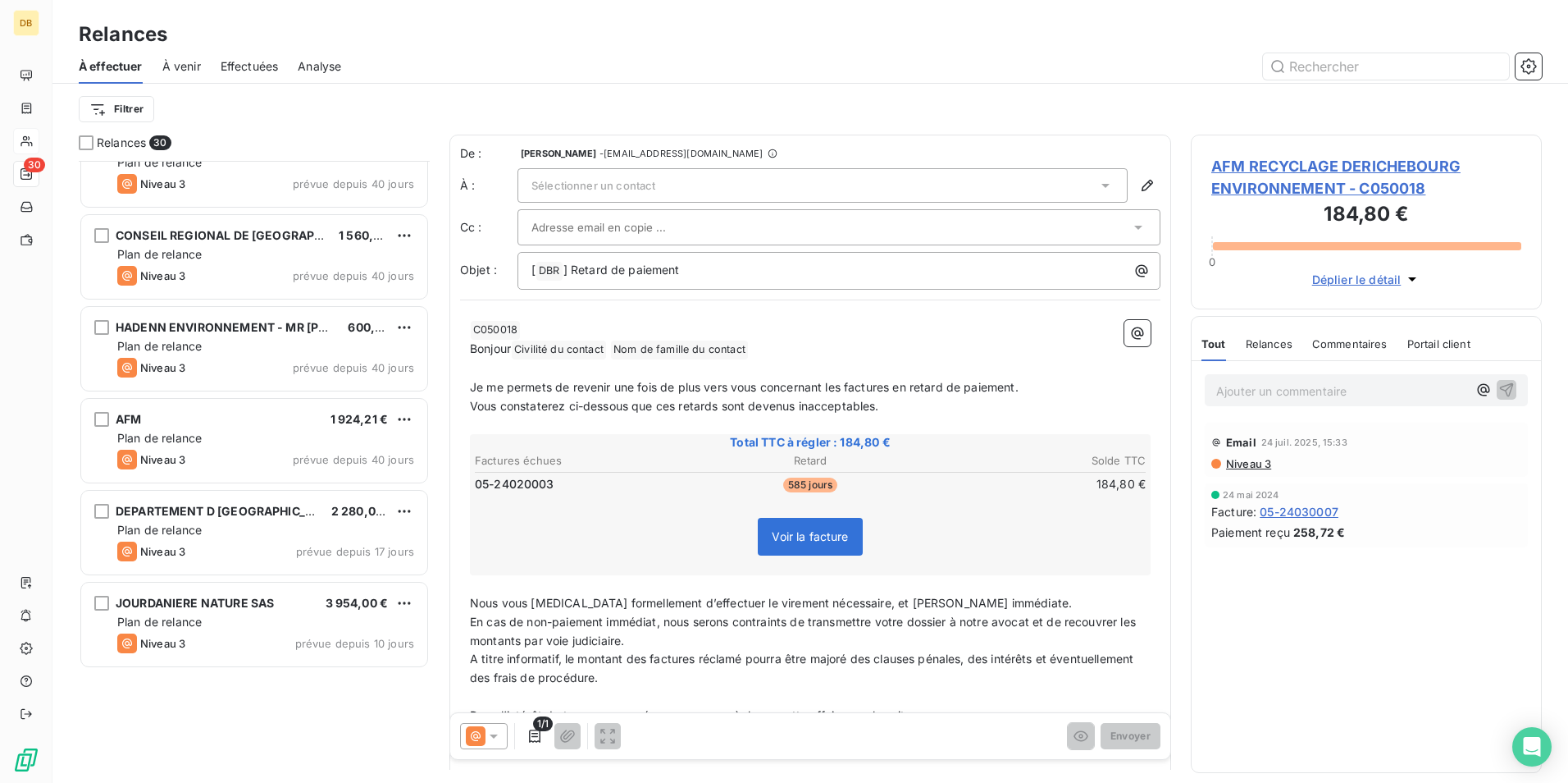
scroll to position [412, 0]
